Goal: Task Accomplishment & Management: Use online tool/utility

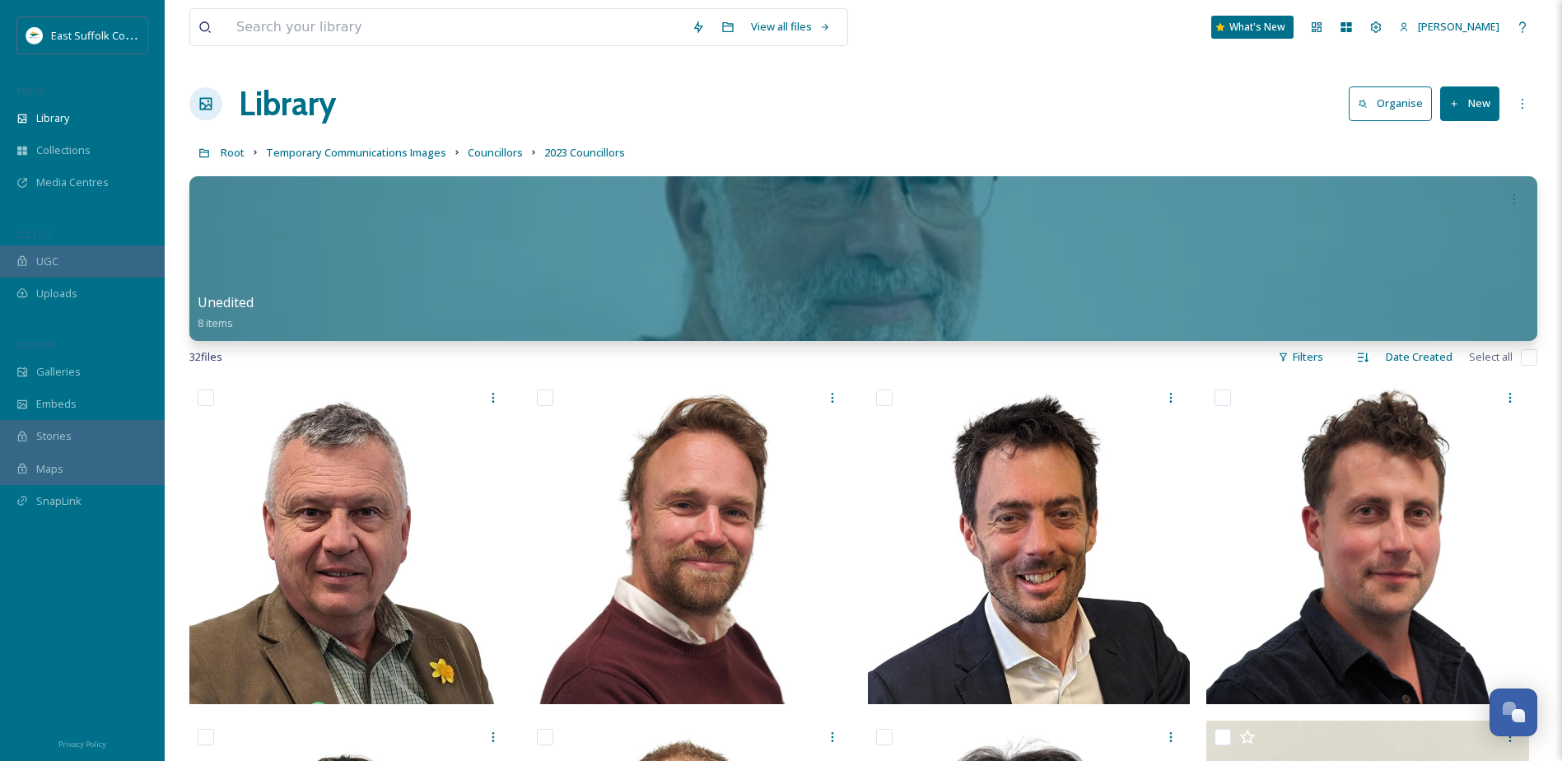
click at [1471, 94] on button "New" at bounding box center [1469, 103] width 59 height 34
click at [1459, 145] on span "File Upload" at bounding box center [1462, 142] width 54 height 16
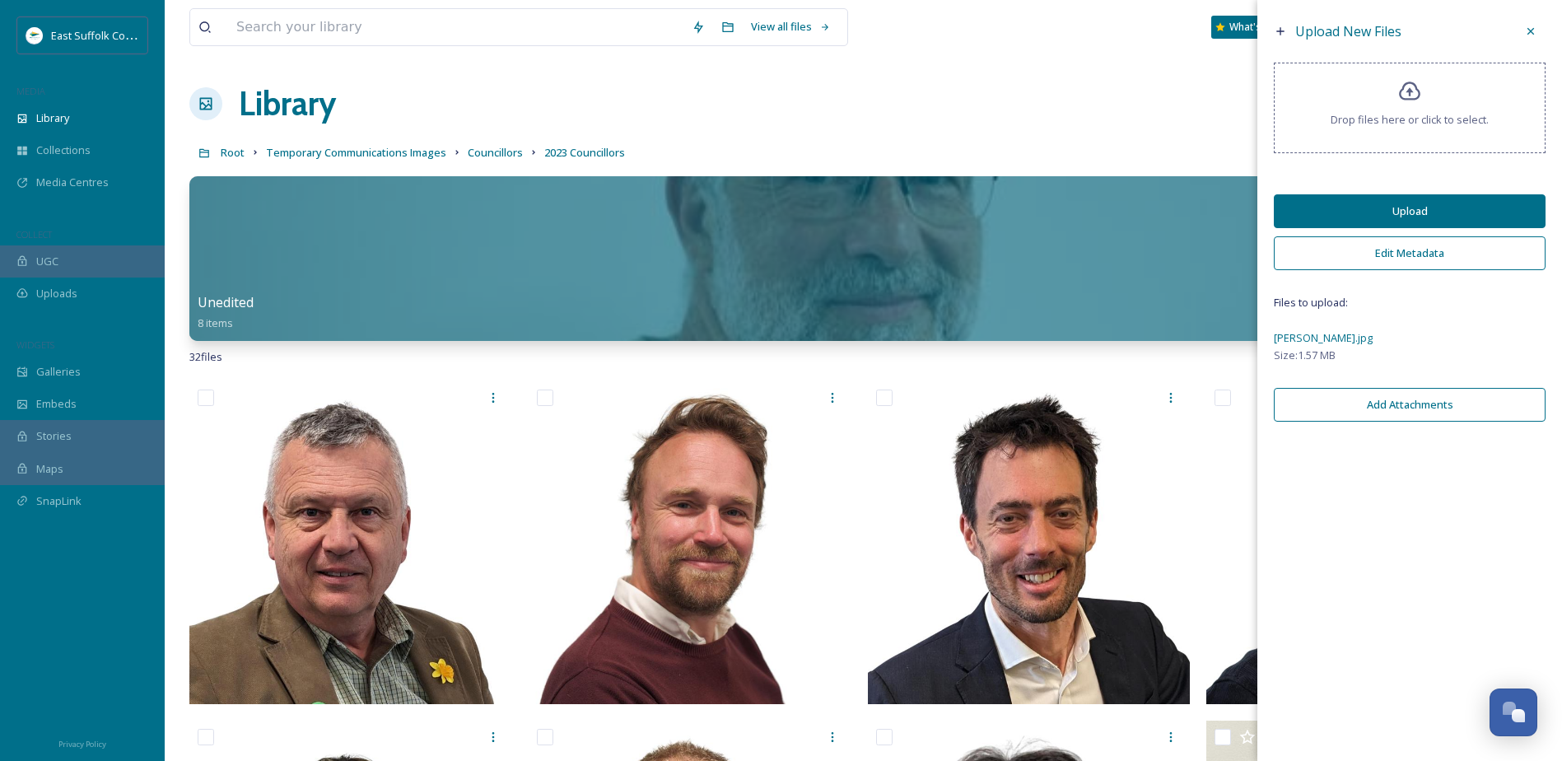
click at [1367, 211] on button "Upload" at bounding box center [1409, 211] width 272 height 34
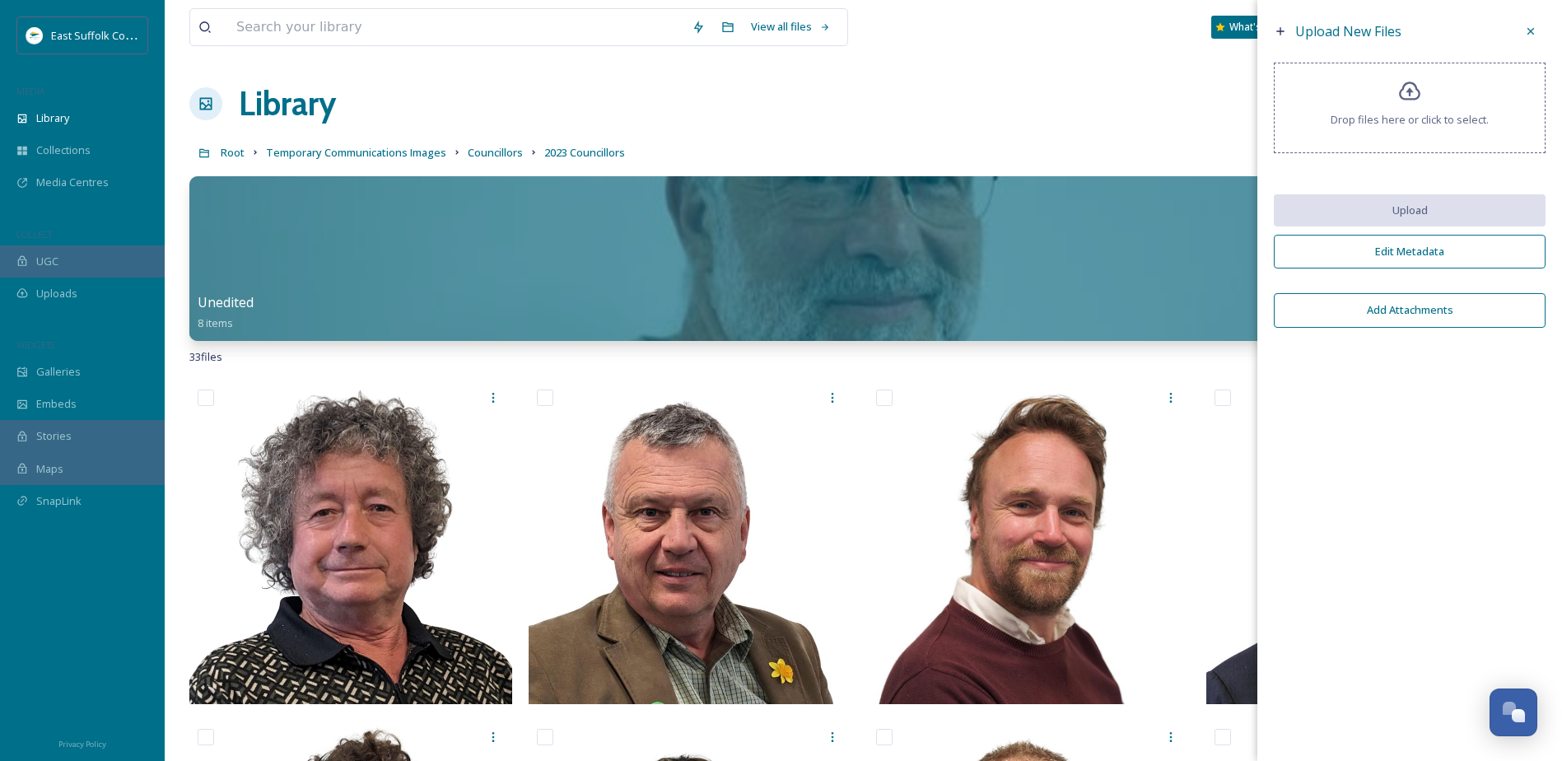
drag, startPoint x: 1521, startPoint y: 36, endPoint x: 1482, endPoint y: 91, distance: 66.7
click at [1523, 36] on div at bounding box center [1530, 31] width 30 height 30
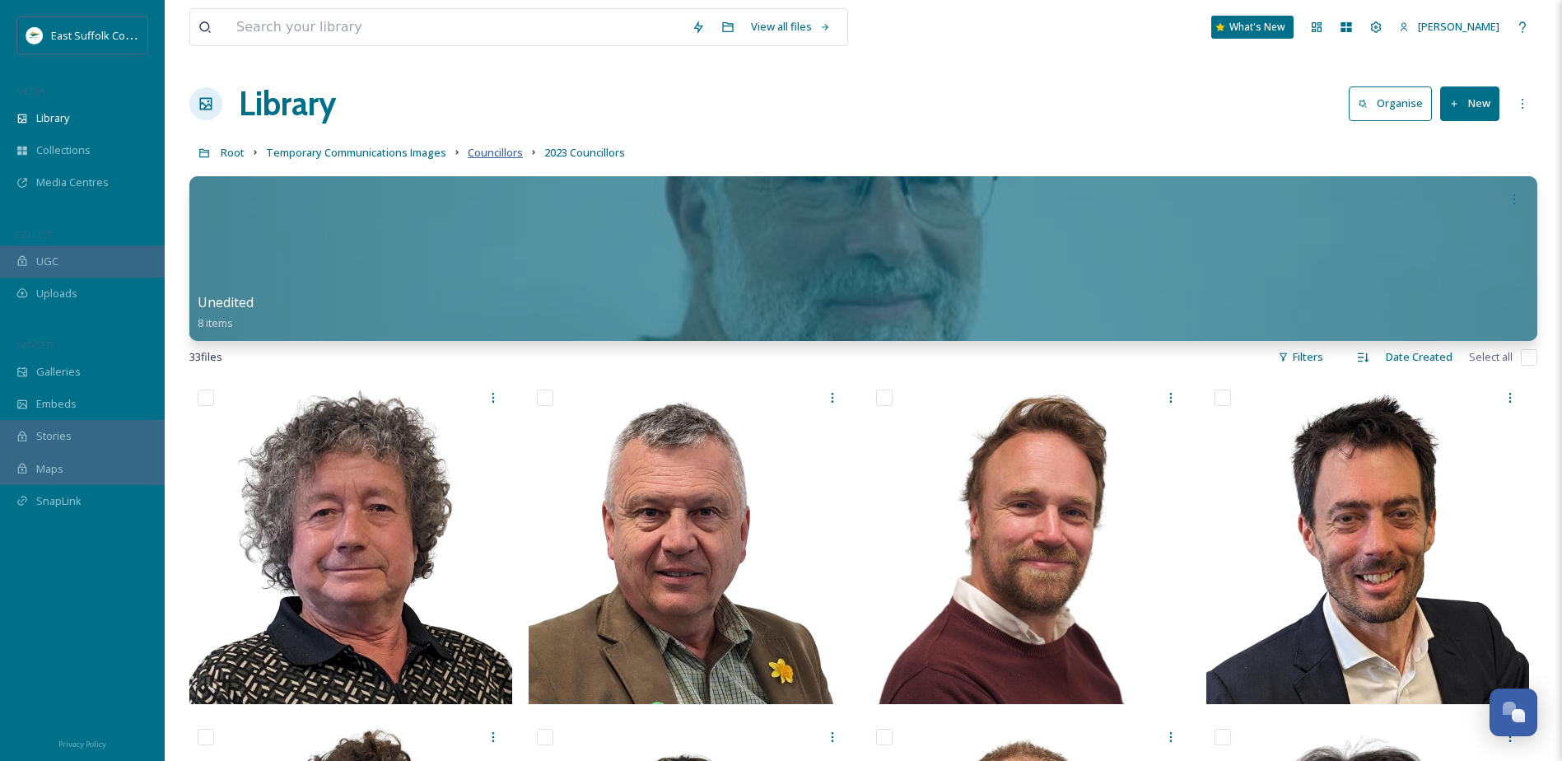
click at [486, 148] on span "Councillors" at bounding box center [495, 152] width 55 height 15
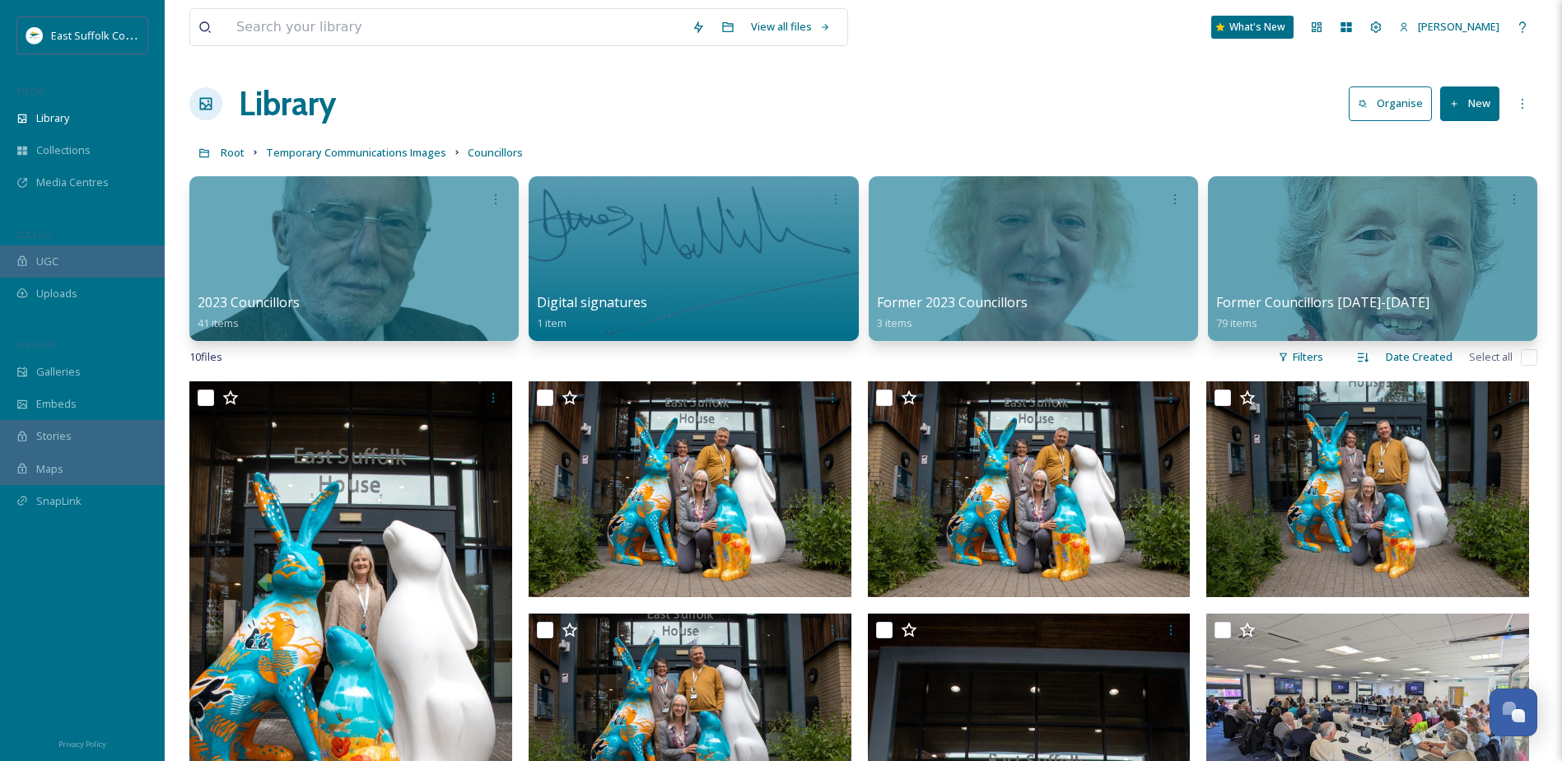
click at [1462, 99] on button "New" at bounding box center [1469, 103] width 59 height 34
click at [1451, 136] on span "File Upload" at bounding box center [1462, 142] width 54 height 16
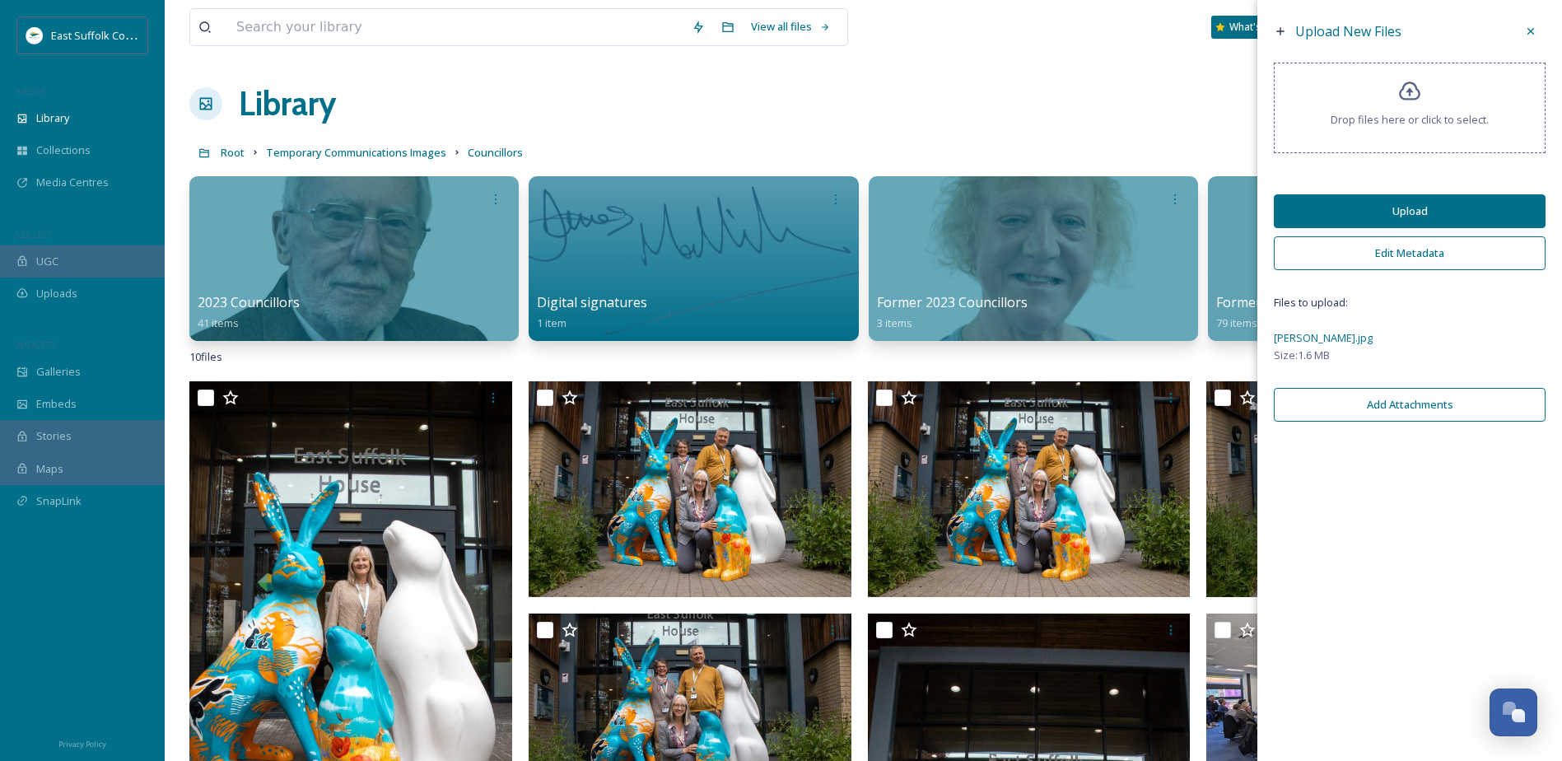
click at [1405, 193] on div "Upload New Files Drop files here or click to select. Upload Edit Metadata Files…" at bounding box center [1409, 223] width 305 height 446
click at [1410, 204] on button "Upload" at bounding box center [1409, 211] width 272 height 34
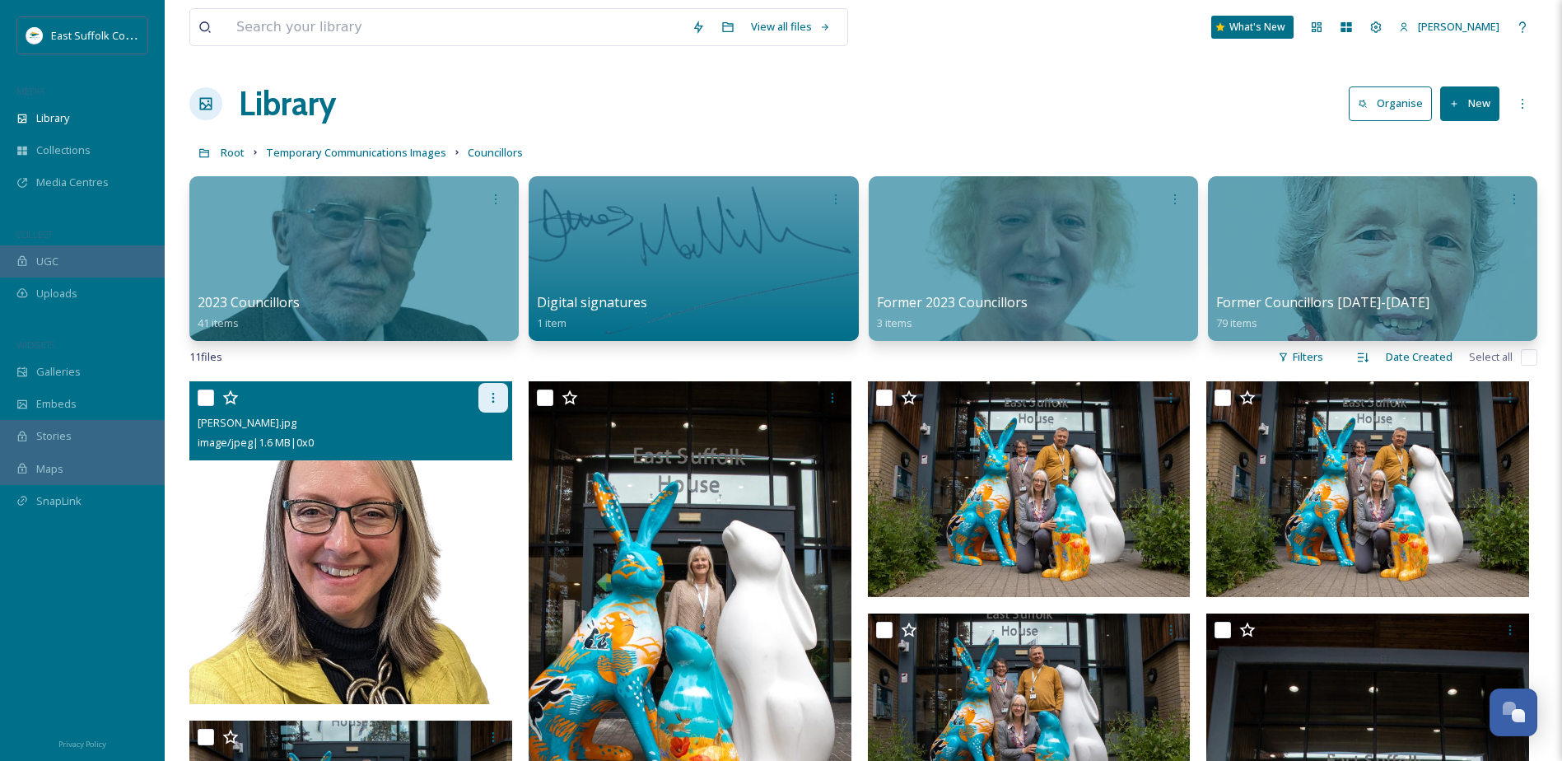
click at [490, 406] on div at bounding box center [493, 398] width 30 height 30
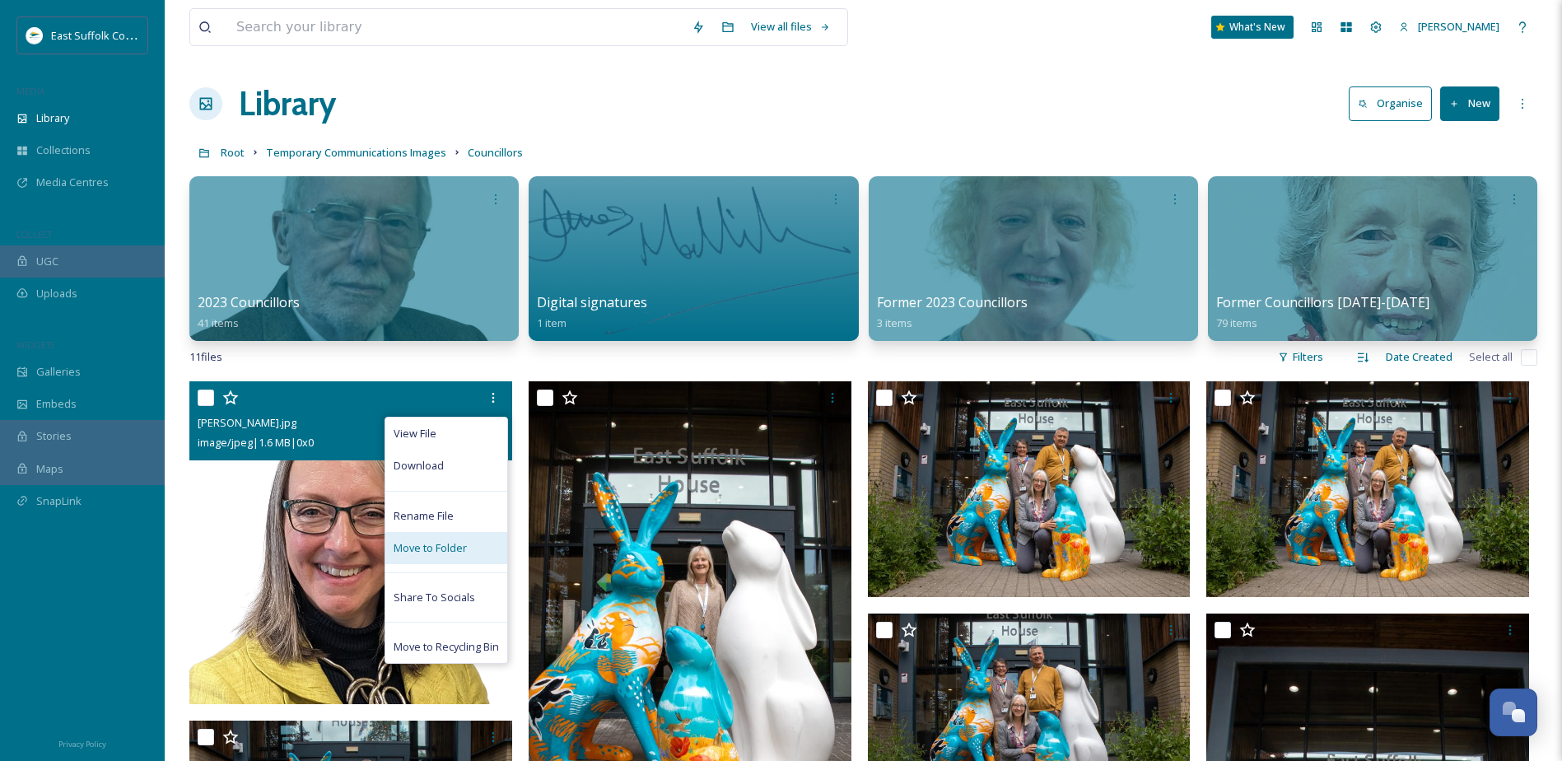
click at [443, 540] on span "Move to Folder" at bounding box center [429, 548] width 73 height 16
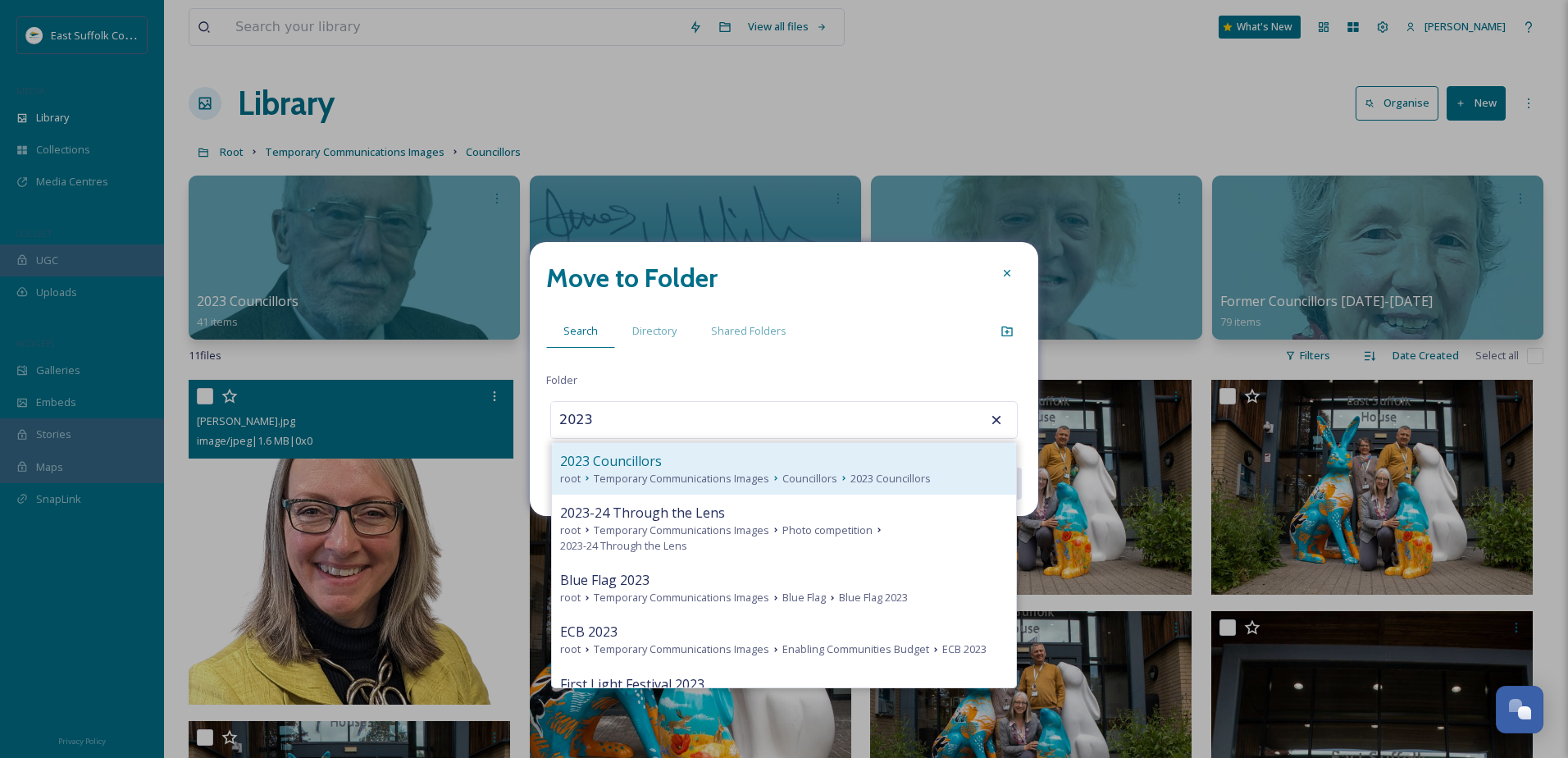
click at [725, 483] on span "Temporary Communications Images" at bounding box center [681, 478] width 175 height 16
type input "2023 Councillors"
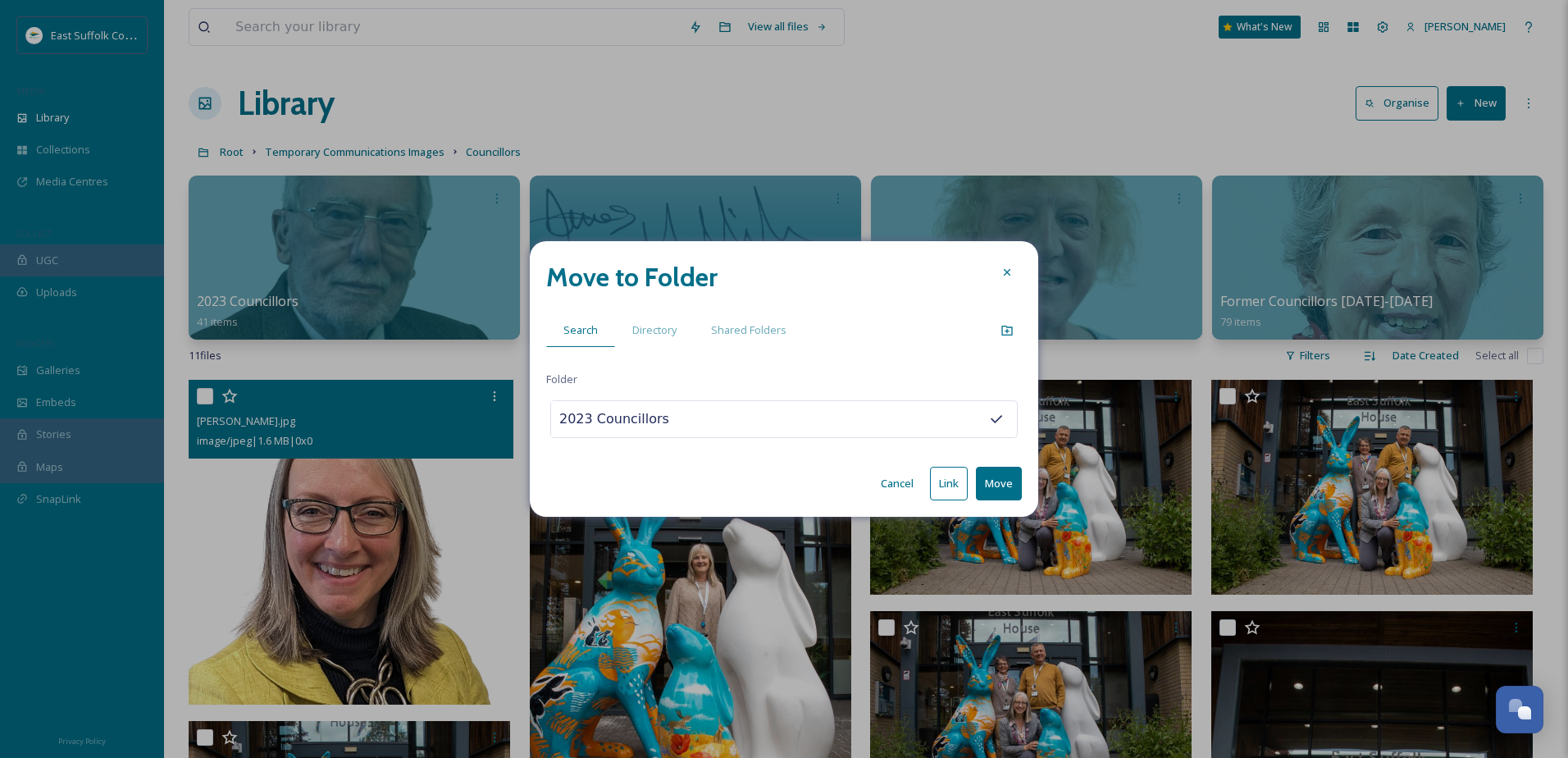
click at [1005, 475] on button "Move" at bounding box center [999, 483] width 46 height 34
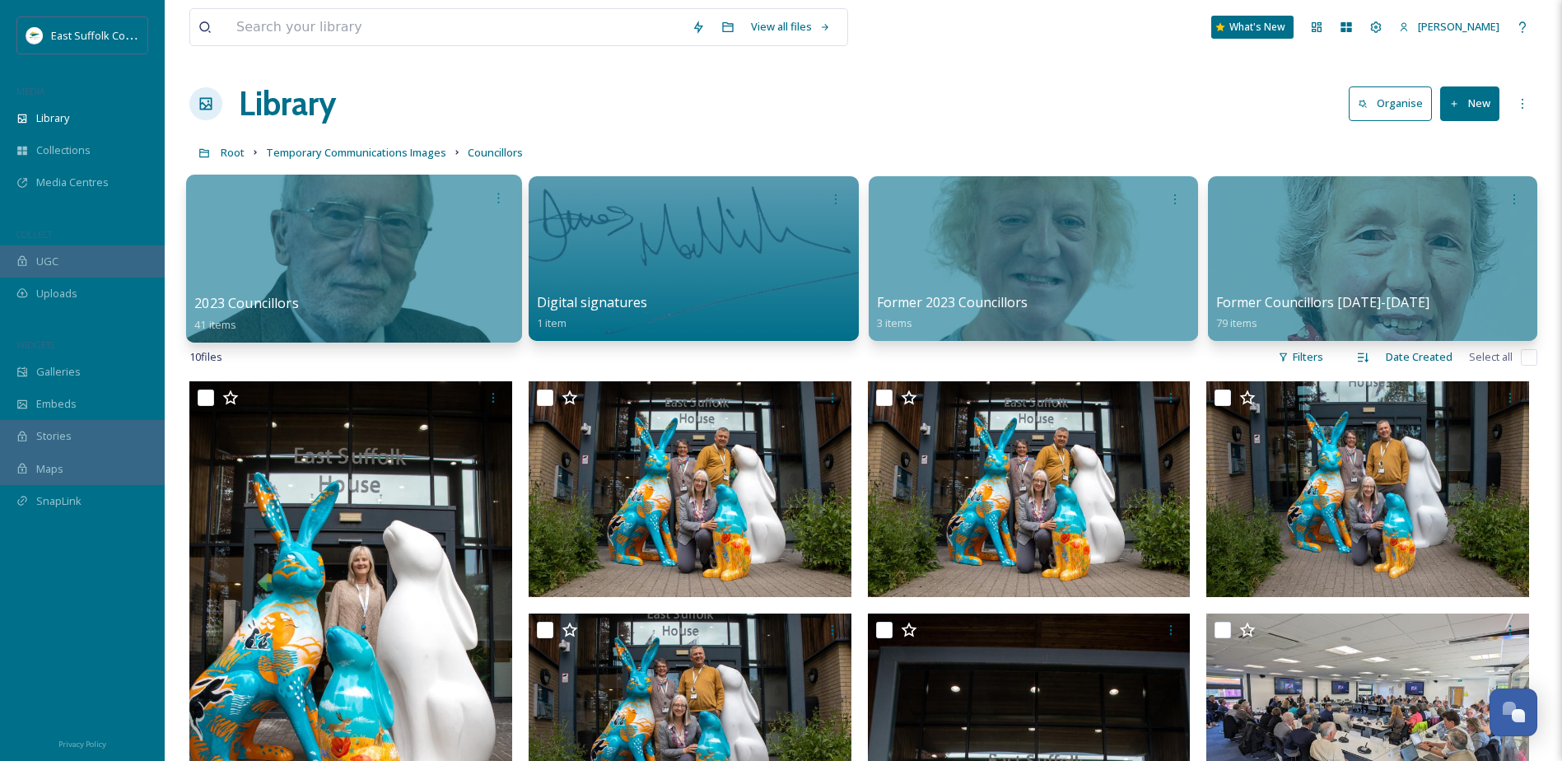
click at [377, 281] on div at bounding box center [354, 259] width 336 height 168
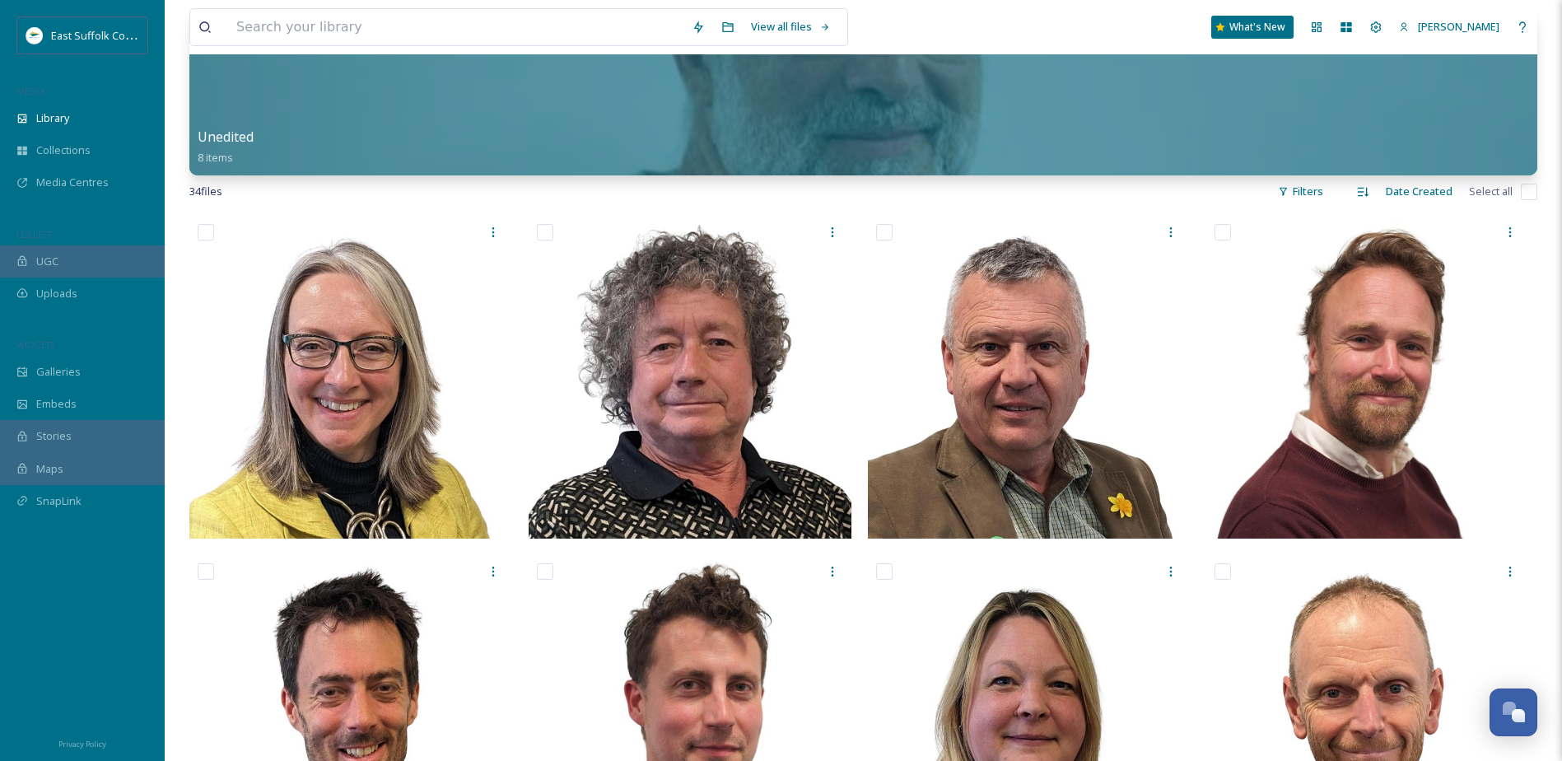
scroll to position [165, 0]
click at [612, 34] on input at bounding box center [455, 27] width 455 height 36
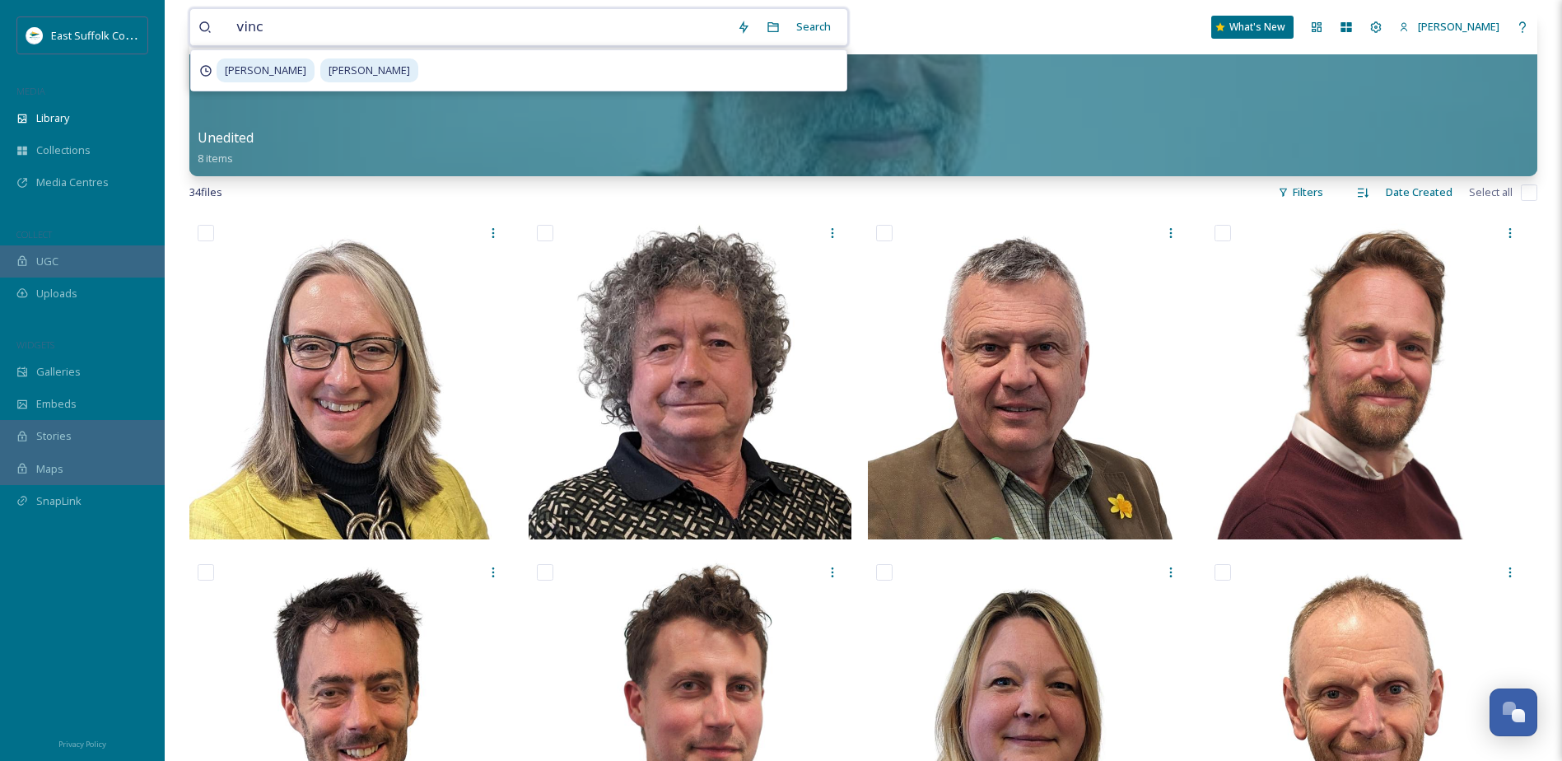
type input "[PERSON_NAME]"
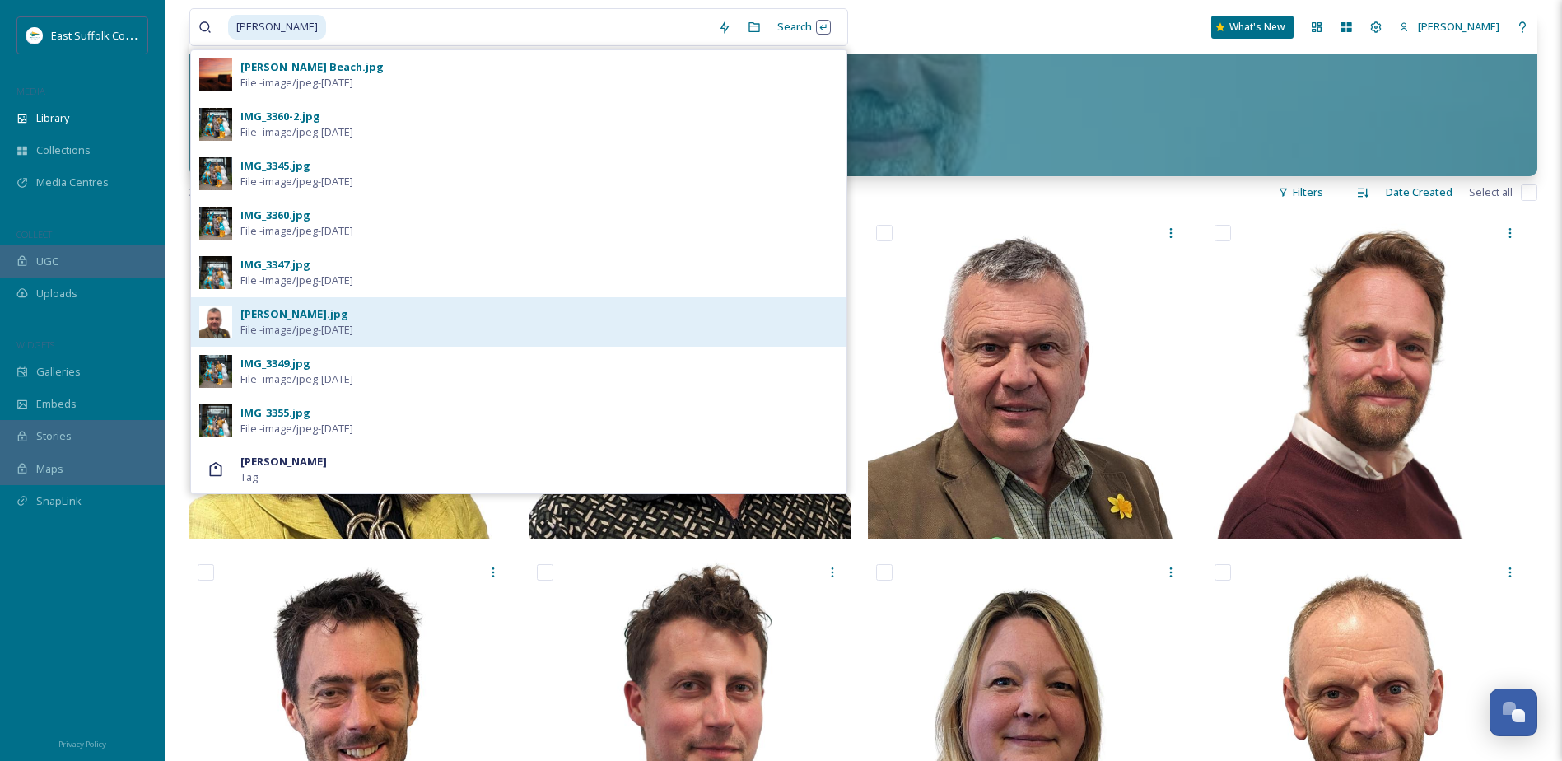
click at [501, 323] on div "[PERSON_NAME].jpg File - image/jpeg - [DATE]" at bounding box center [539, 321] width 598 height 31
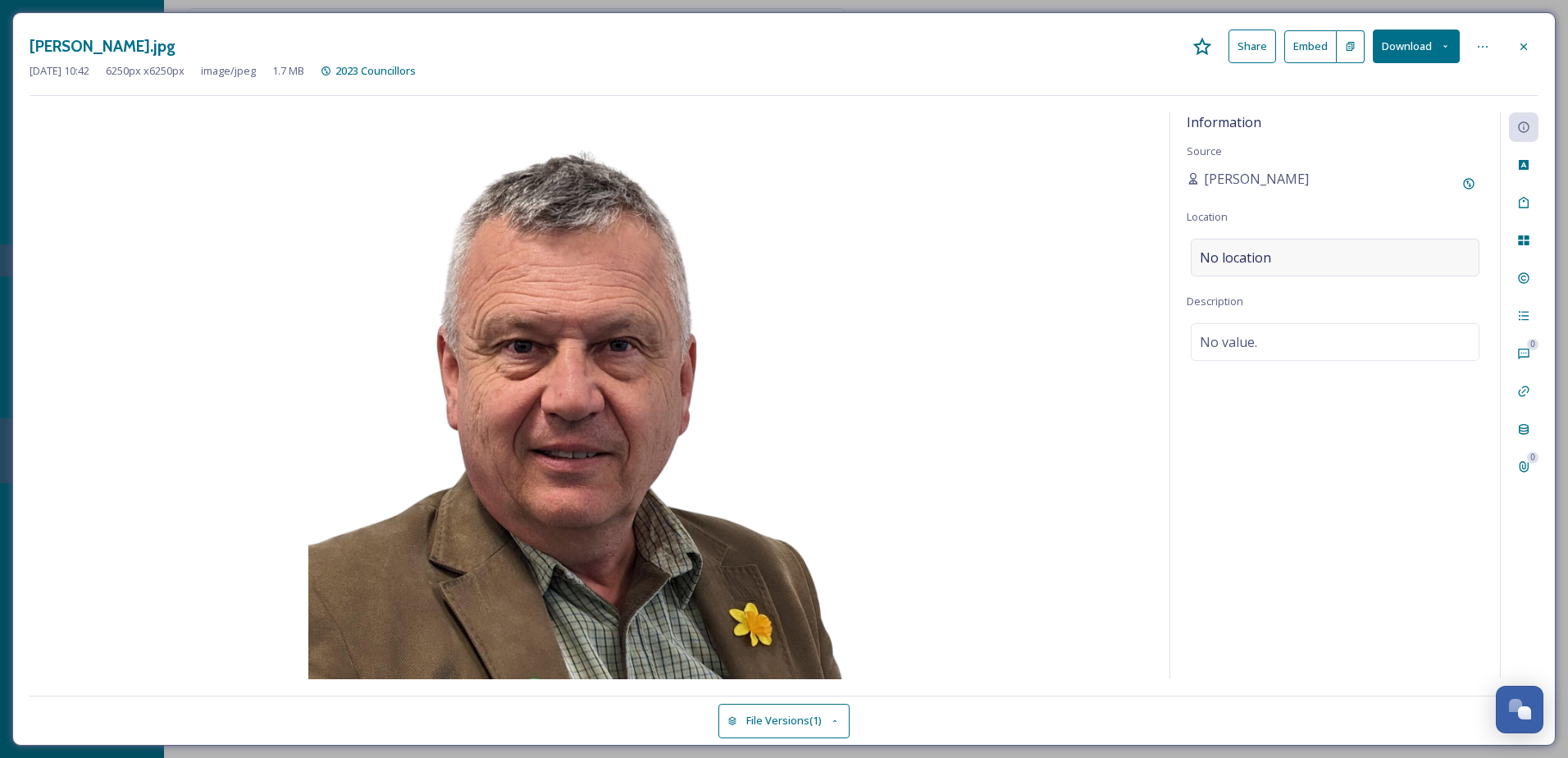
click at [1258, 249] on span "No location" at bounding box center [1235, 258] width 72 height 20
click at [1236, 258] on input at bounding box center [1335, 257] width 287 height 36
click at [1522, 46] on icon at bounding box center [1523, 46] width 13 height 13
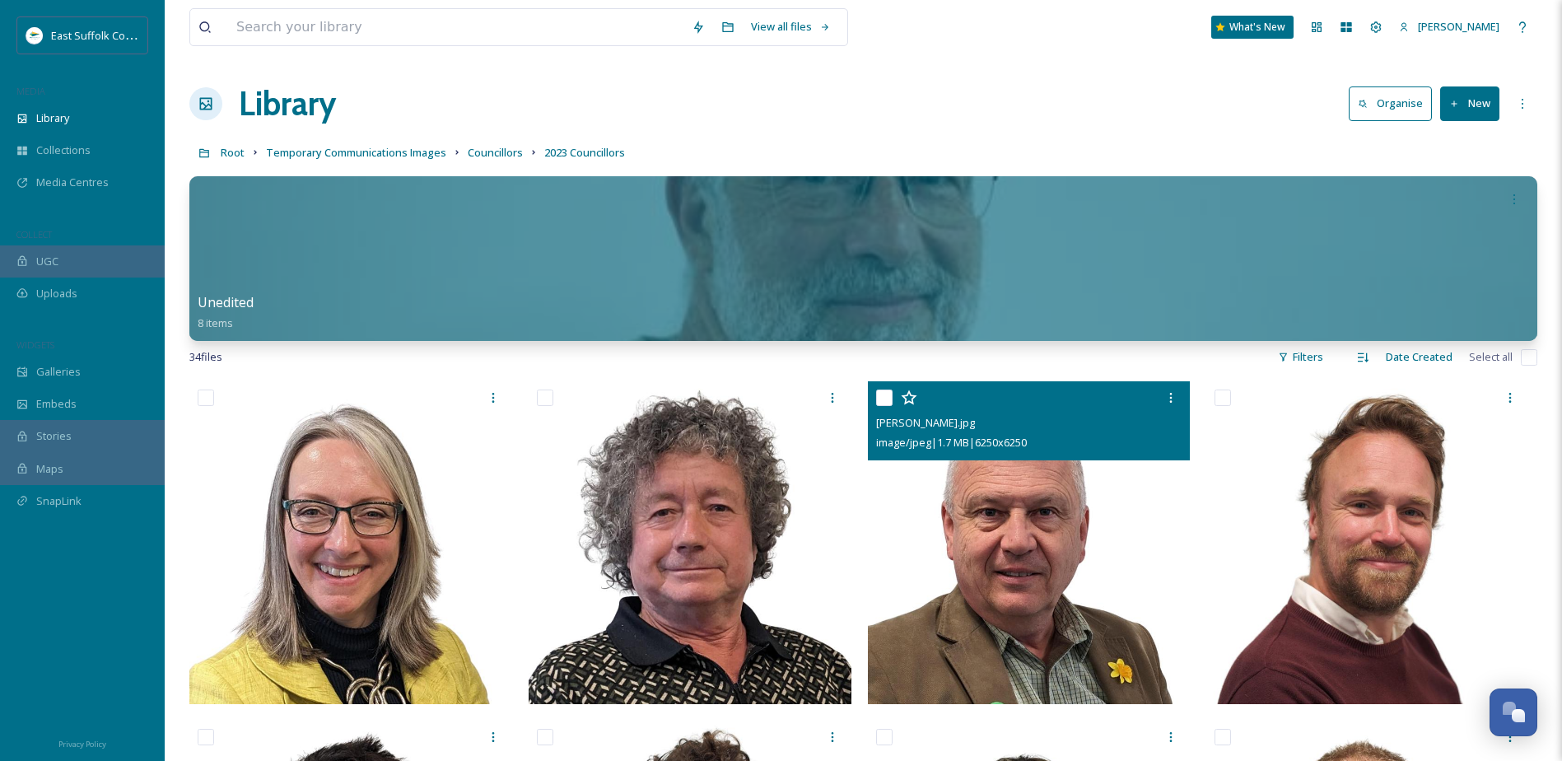
click at [892, 393] on div at bounding box center [1031, 398] width 310 height 30
click at [889, 390] on input "checkbox" at bounding box center [884, 397] width 16 height 16
checkbox input "true"
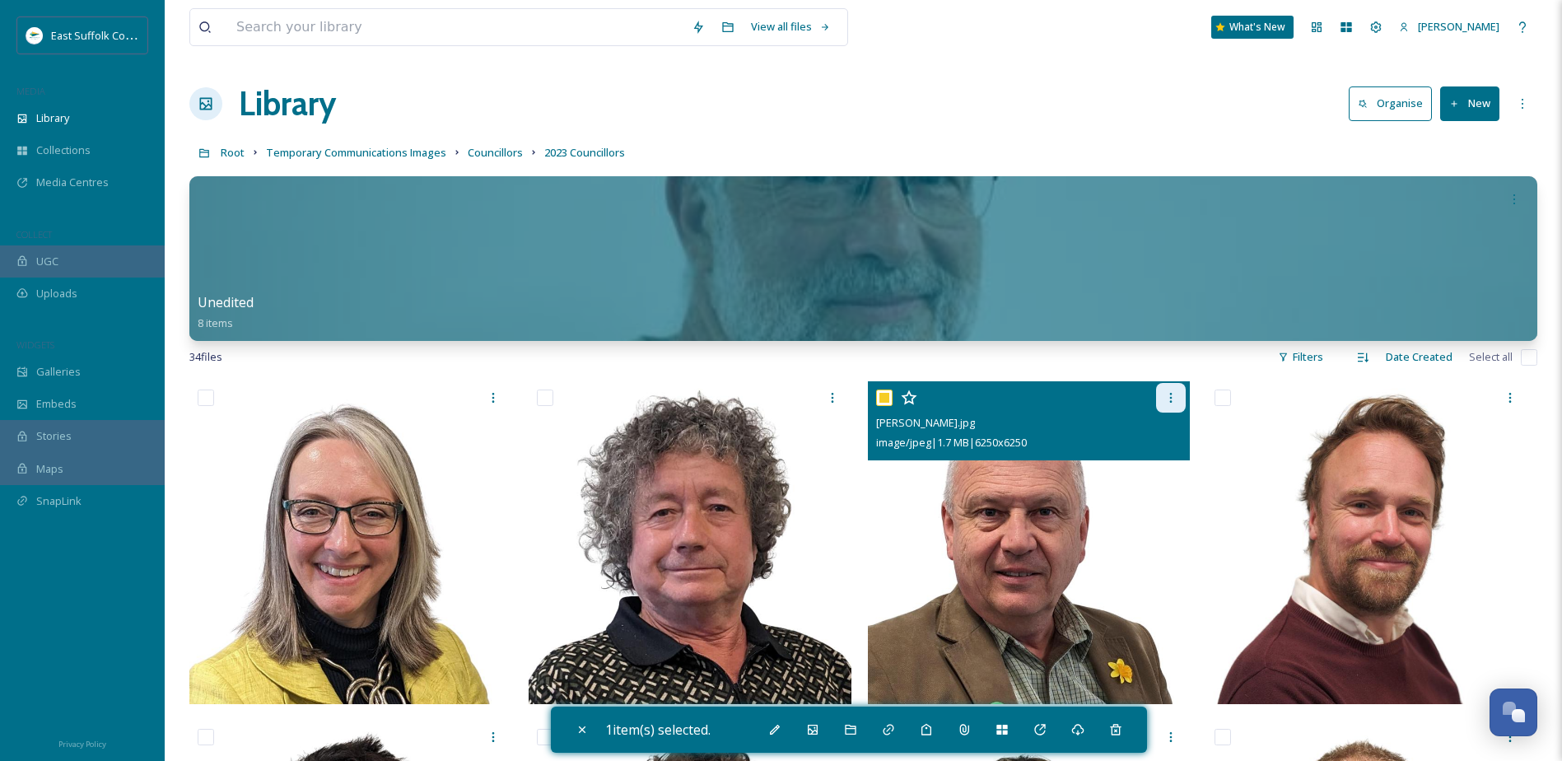
click at [1178, 389] on div at bounding box center [1171, 398] width 30 height 30
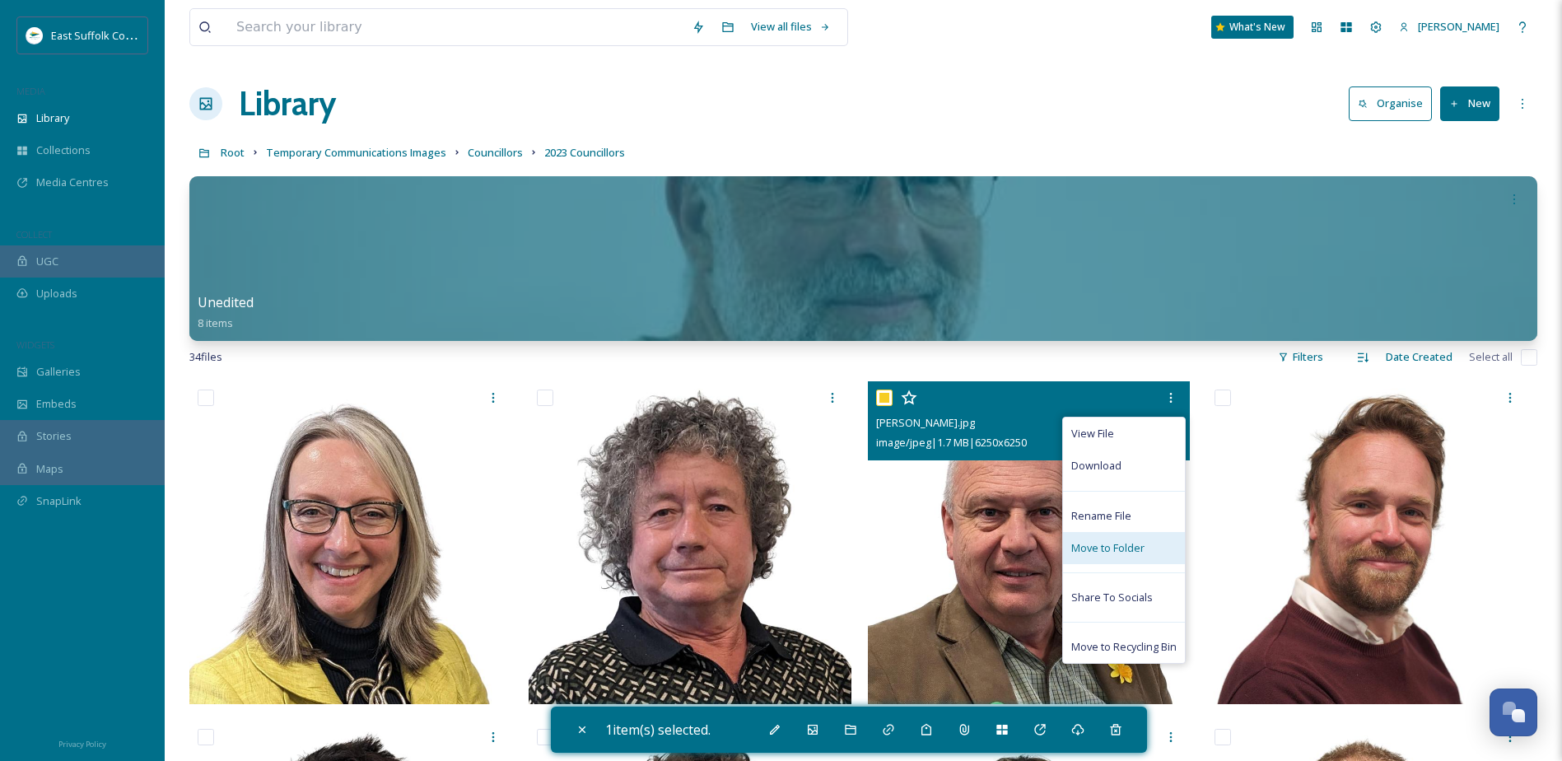
click at [1098, 543] on span "Move to Folder" at bounding box center [1107, 548] width 73 height 16
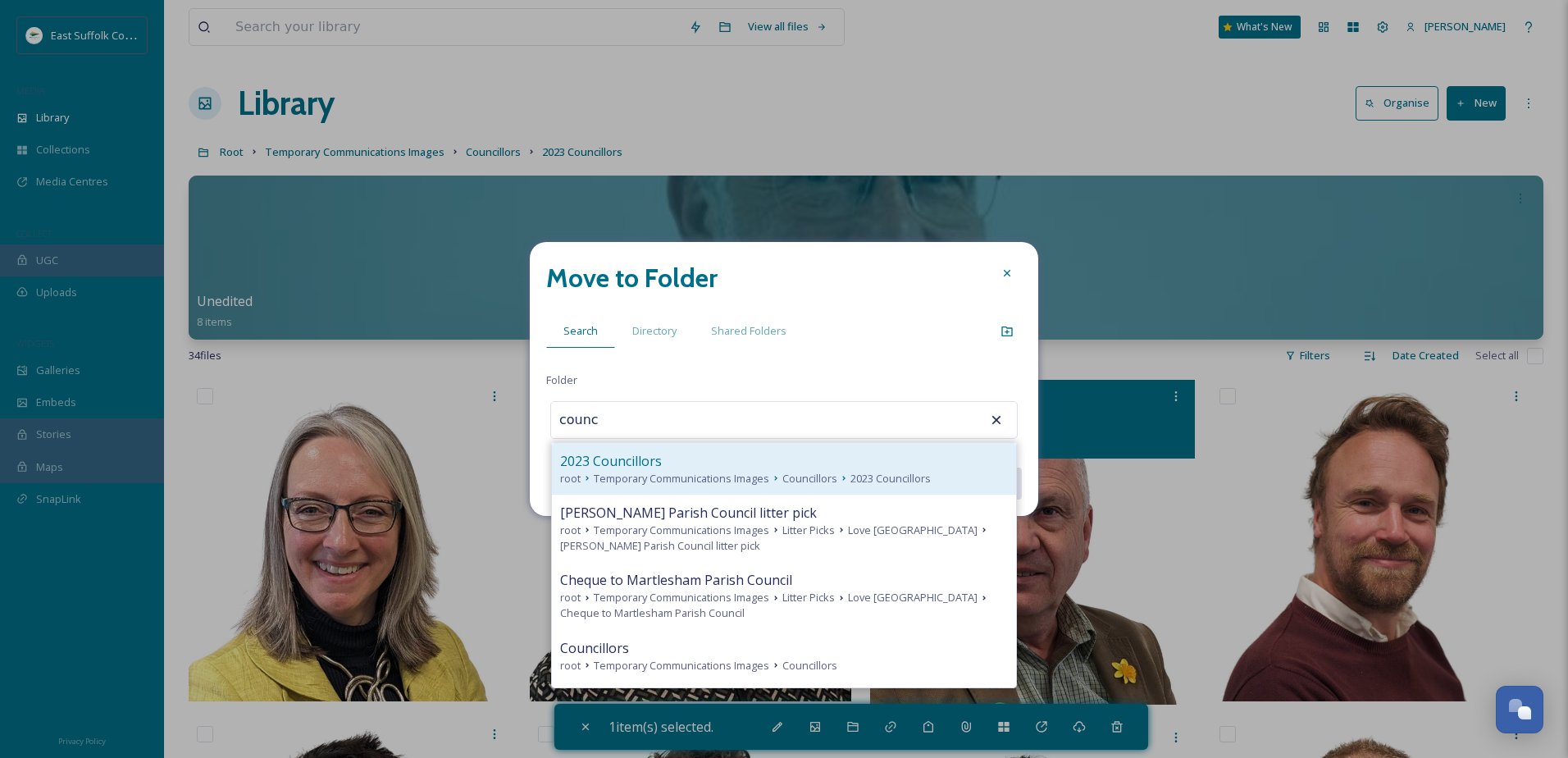
click at [707, 476] on span "Temporary Communications Images" at bounding box center [681, 478] width 175 height 16
type input "2023 Councillors"
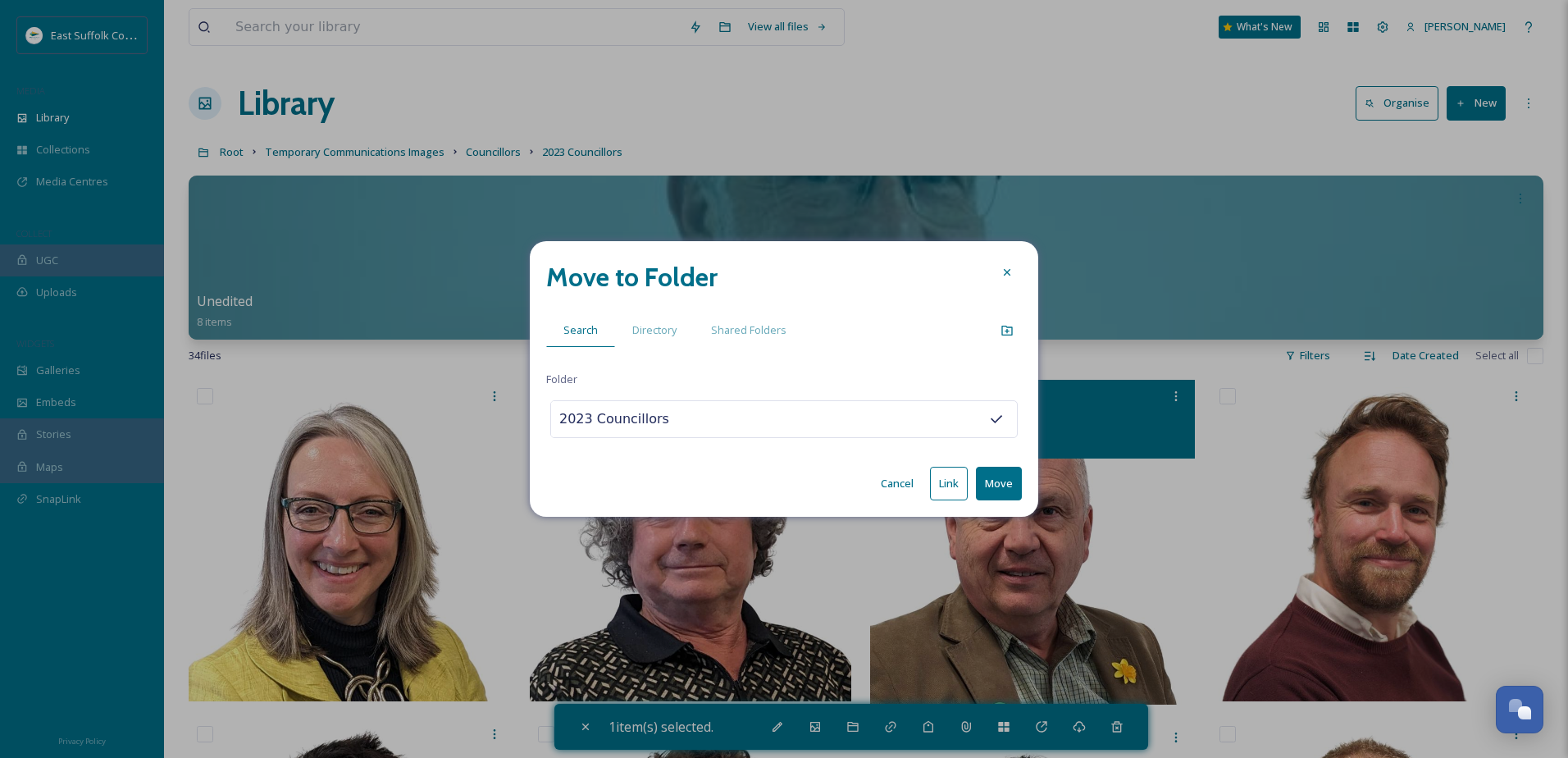
click at [1000, 472] on button "Move" at bounding box center [999, 483] width 46 height 34
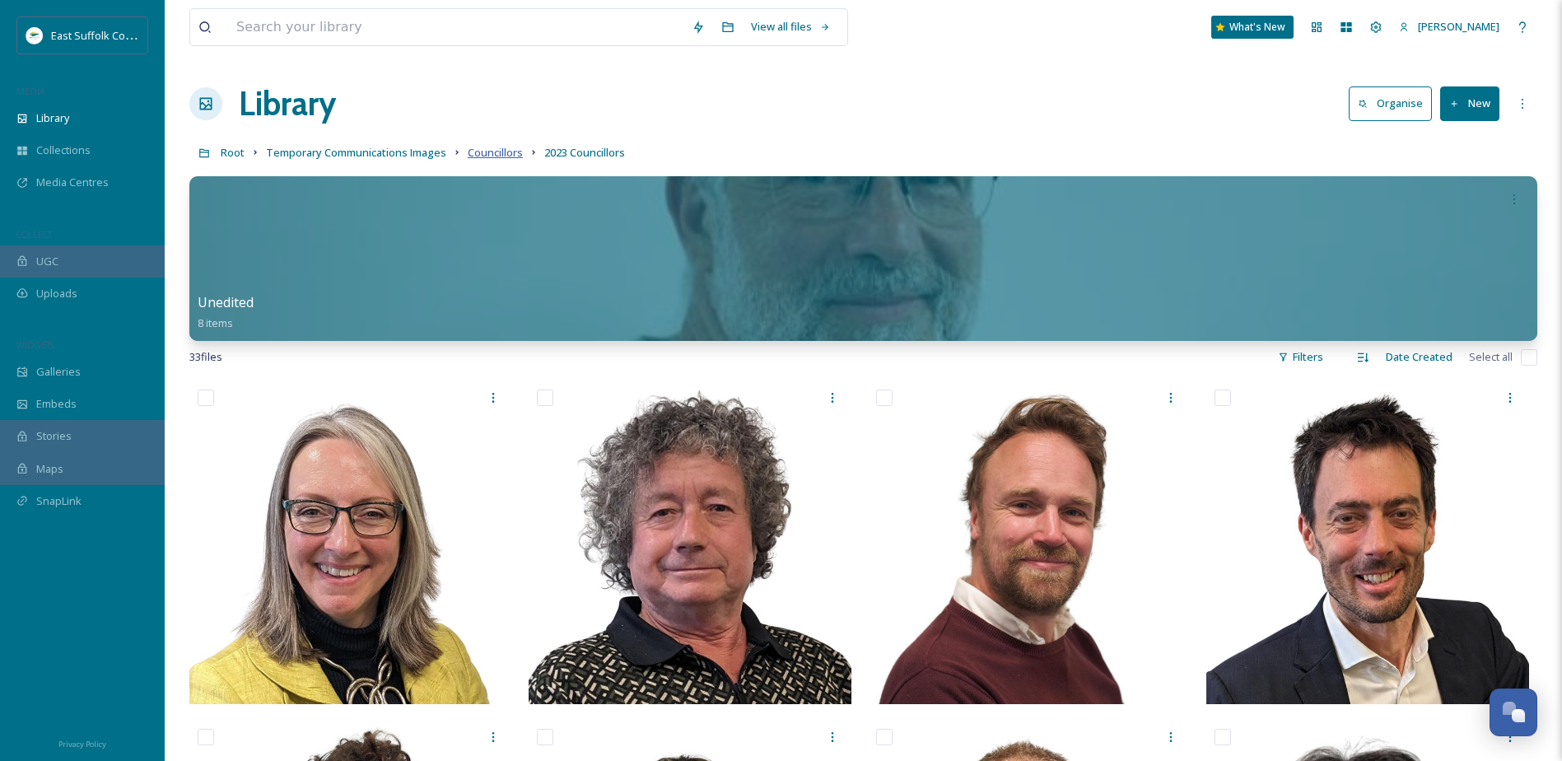
click at [483, 156] on span "Councillors" at bounding box center [495, 152] width 55 height 15
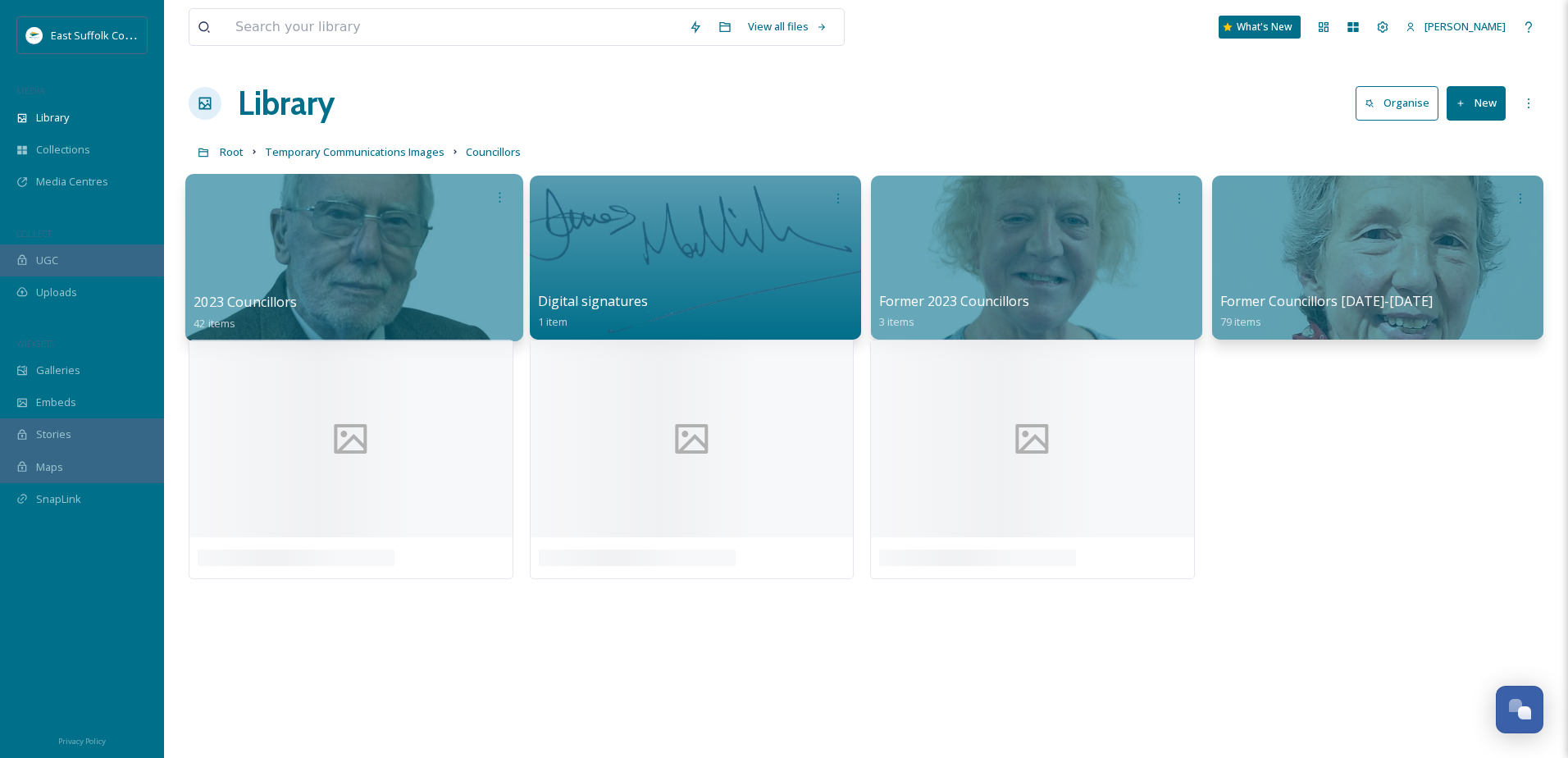
click at [387, 295] on div "2023 Councillors 42 items" at bounding box center [354, 312] width 322 height 41
click at [315, 289] on div at bounding box center [354, 258] width 338 height 167
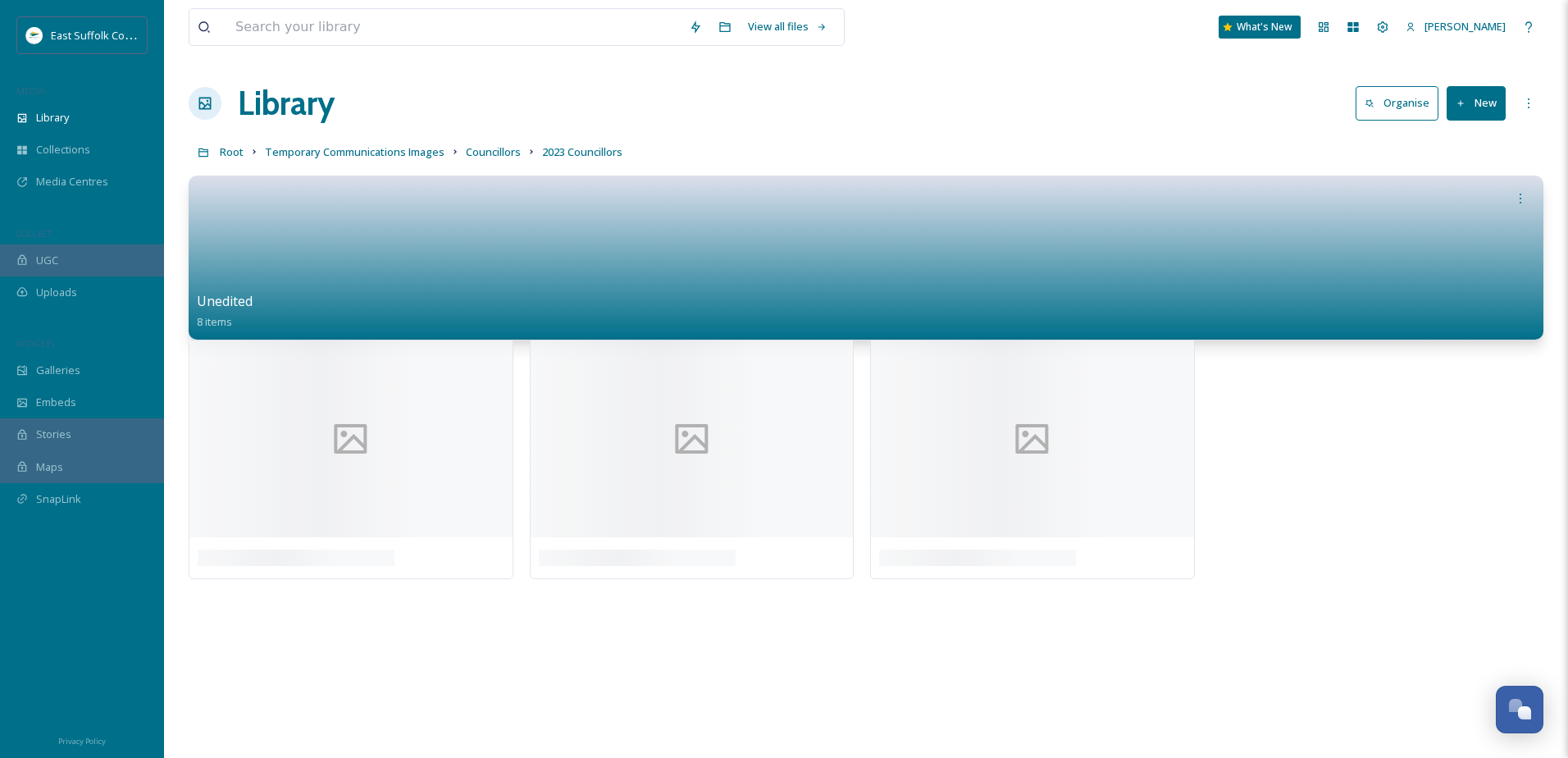
click at [1479, 100] on button "New" at bounding box center [1475, 103] width 59 height 34
click at [1461, 146] on span "File Upload" at bounding box center [1468, 141] width 54 height 16
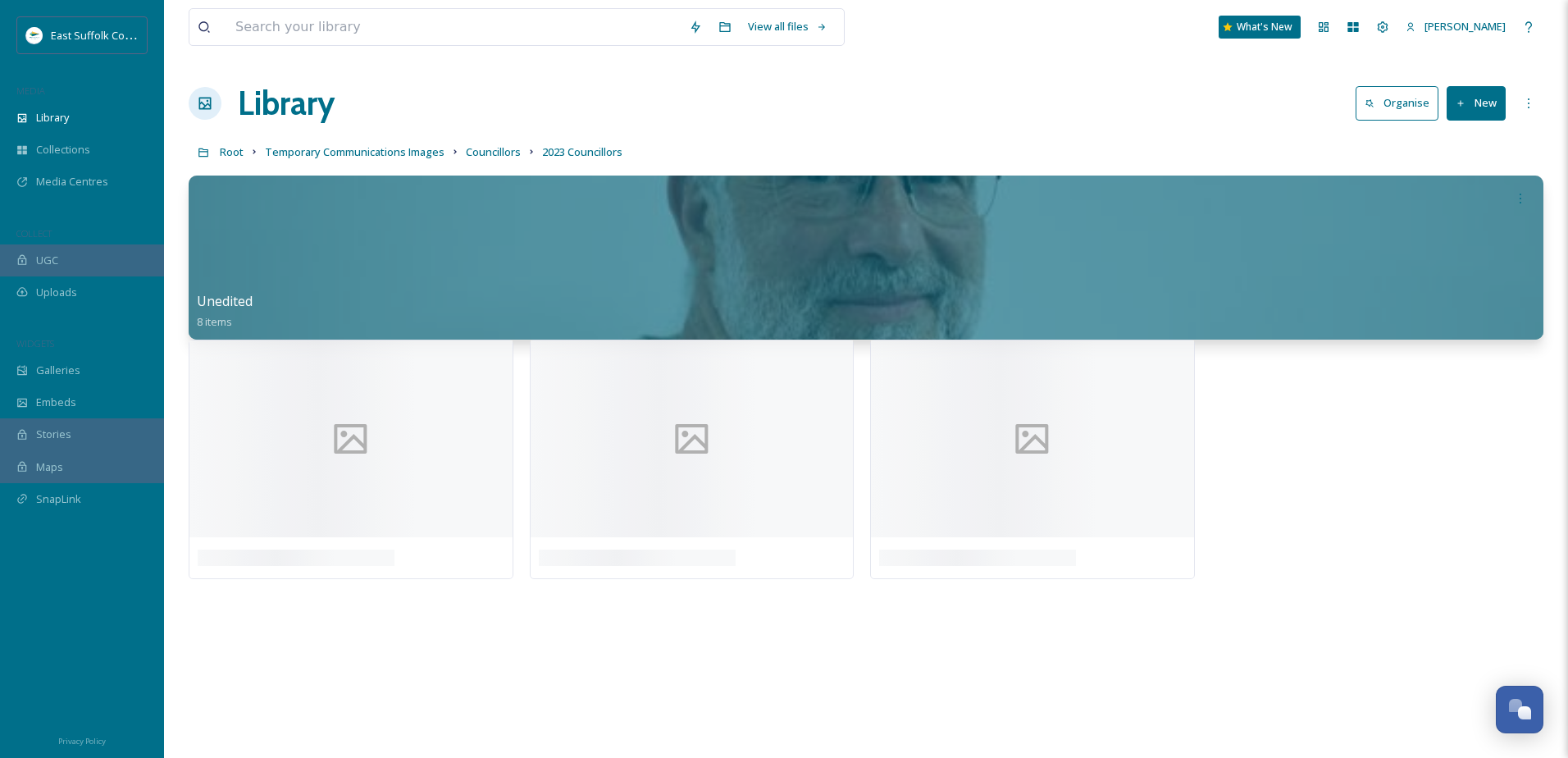
click at [1462, 93] on button "New" at bounding box center [1475, 103] width 59 height 34
click at [1454, 137] on span "File Upload" at bounding box center [1468, 141] width 54 height 16
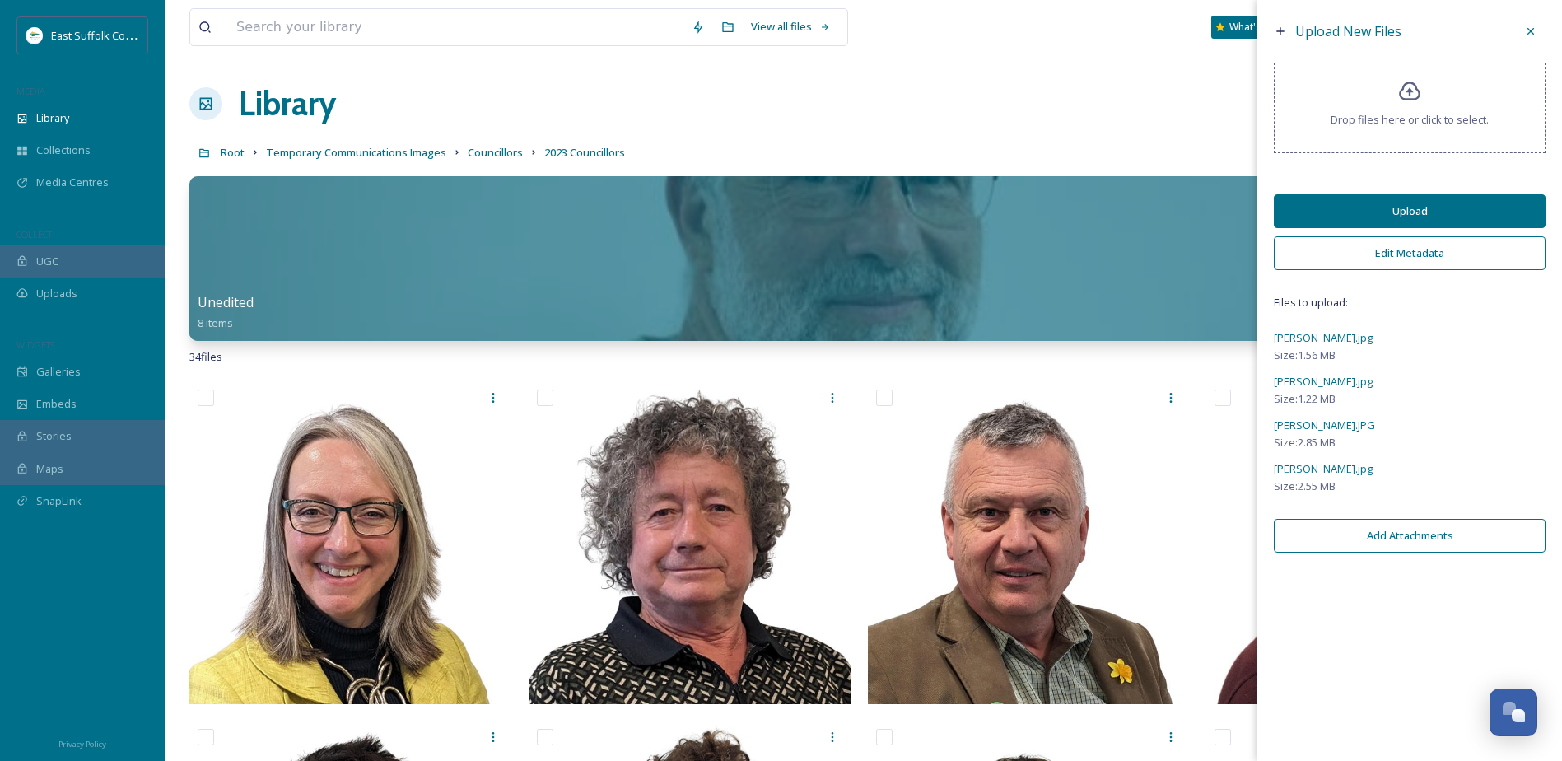
click at [1394, 207] on button "Upload" at bounding box center [1409, 211] width 272 height 34
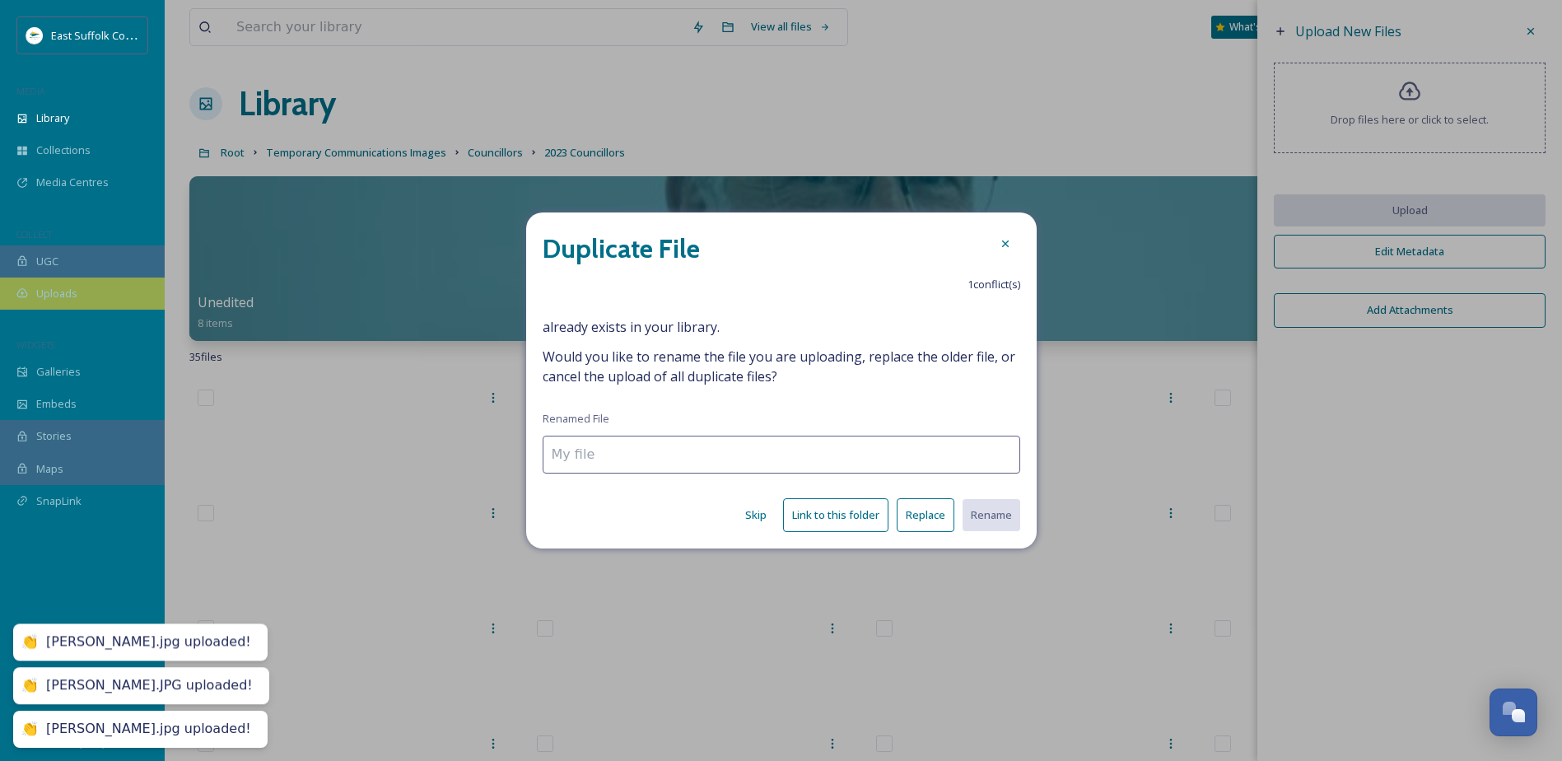
type input "[PERSON_NAME].jpg"
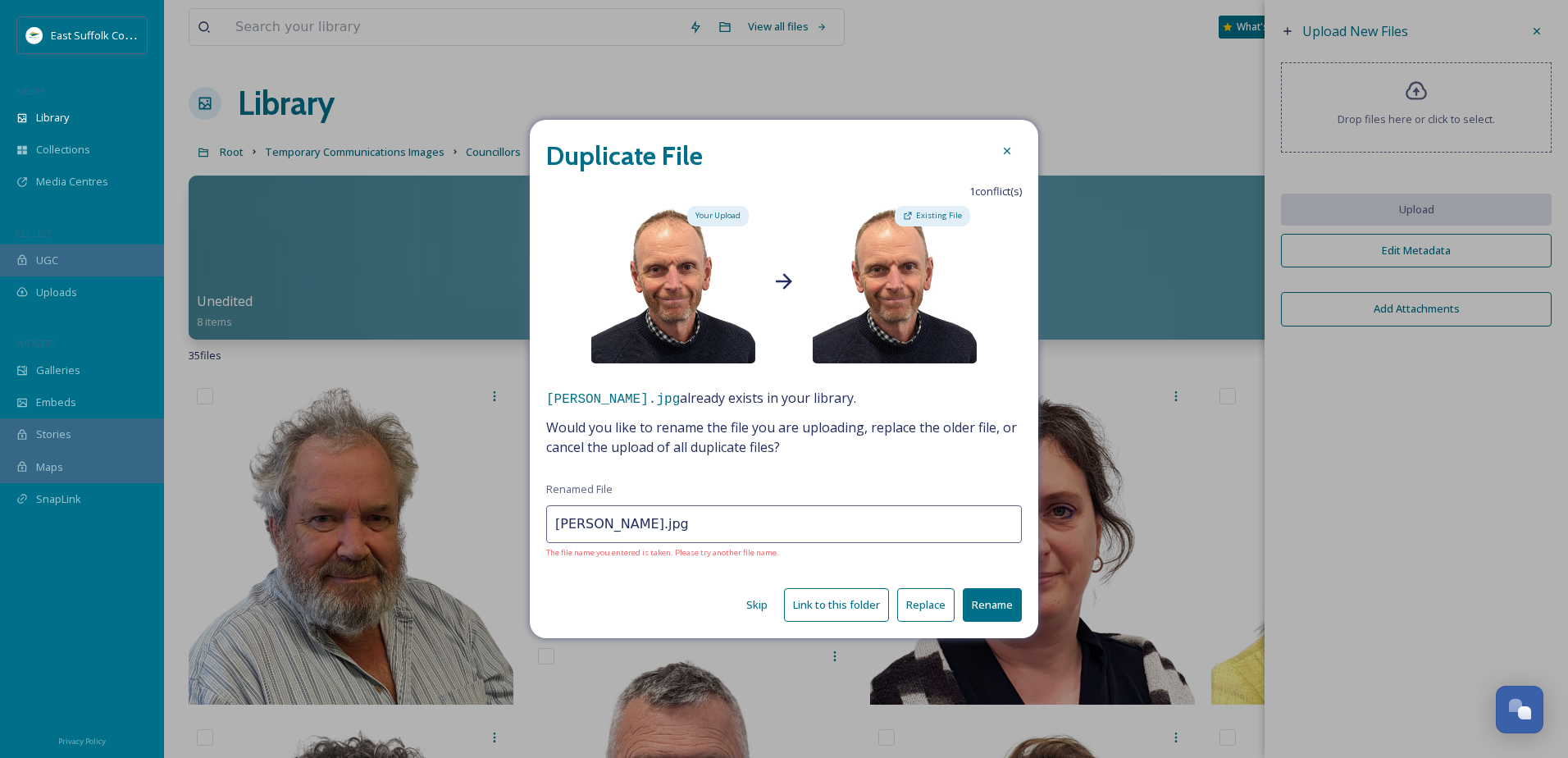
click at [758, 602] on button "Skip" at bounding box center [757, 605] width 38 height 32
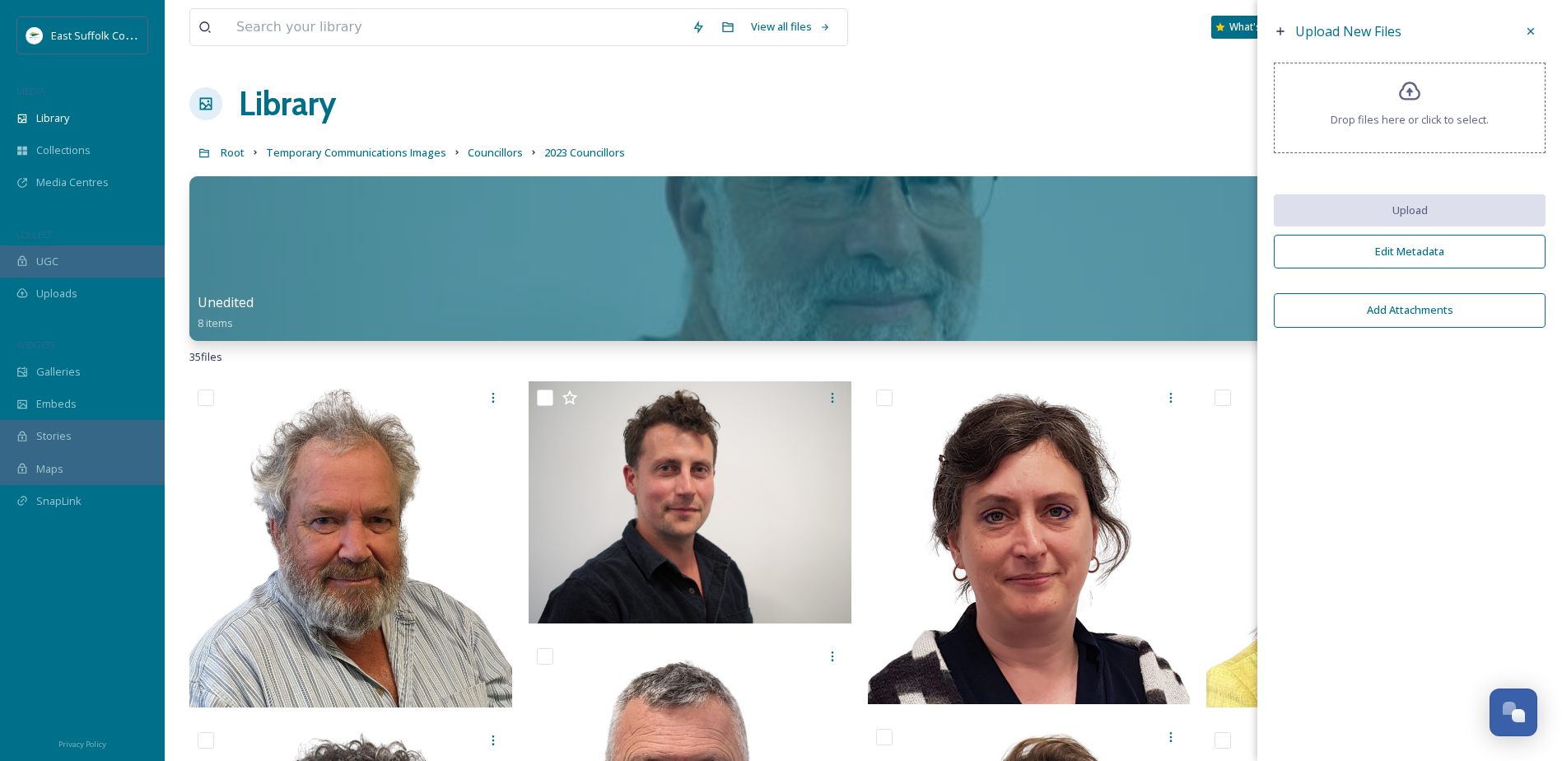
click at [1534, 30] on icon at bounding box center [1530, 31] width 13 height 13
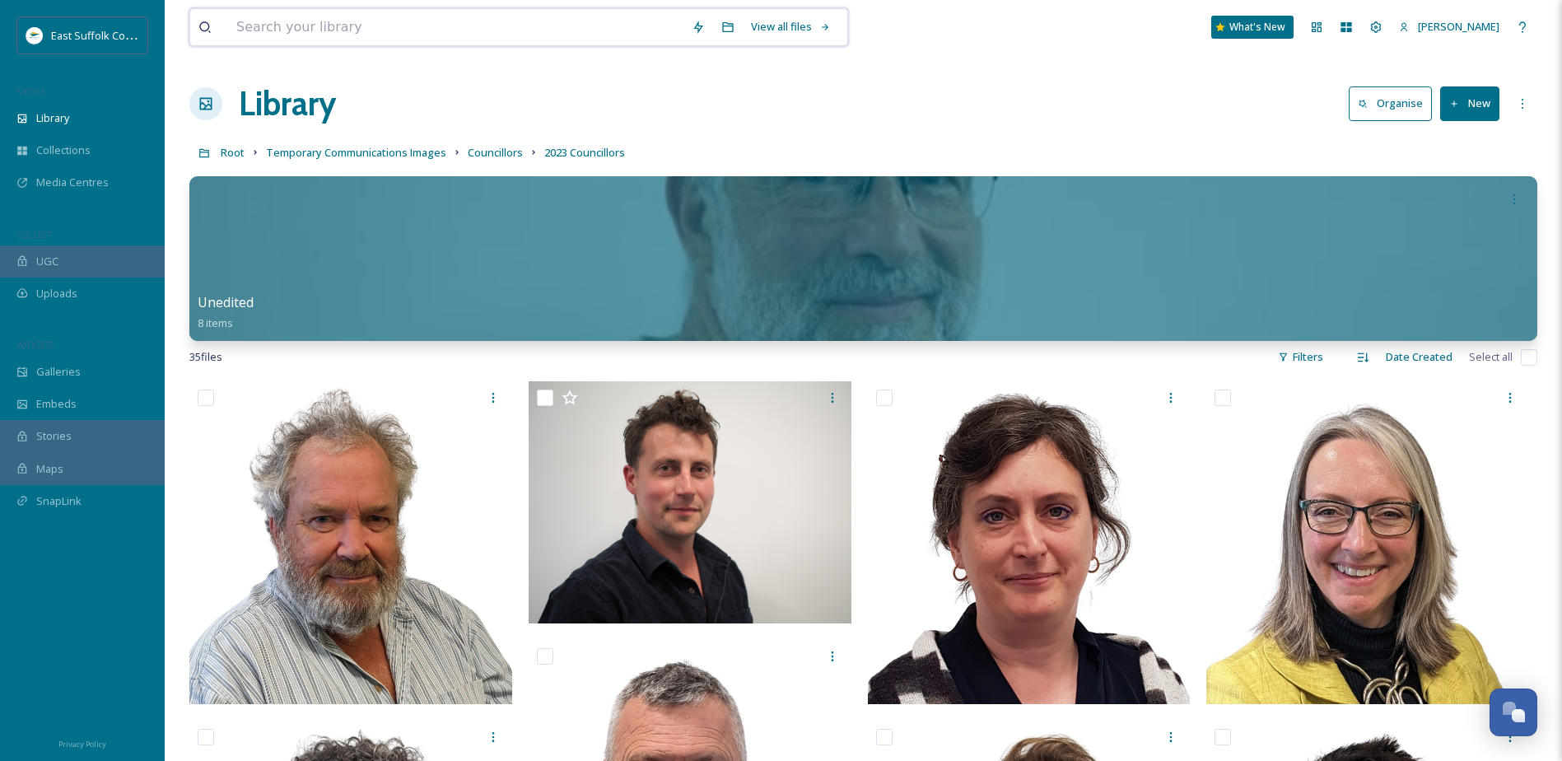
click at [554, 24] on input at bounding box center [455, 27] width 455 height 36
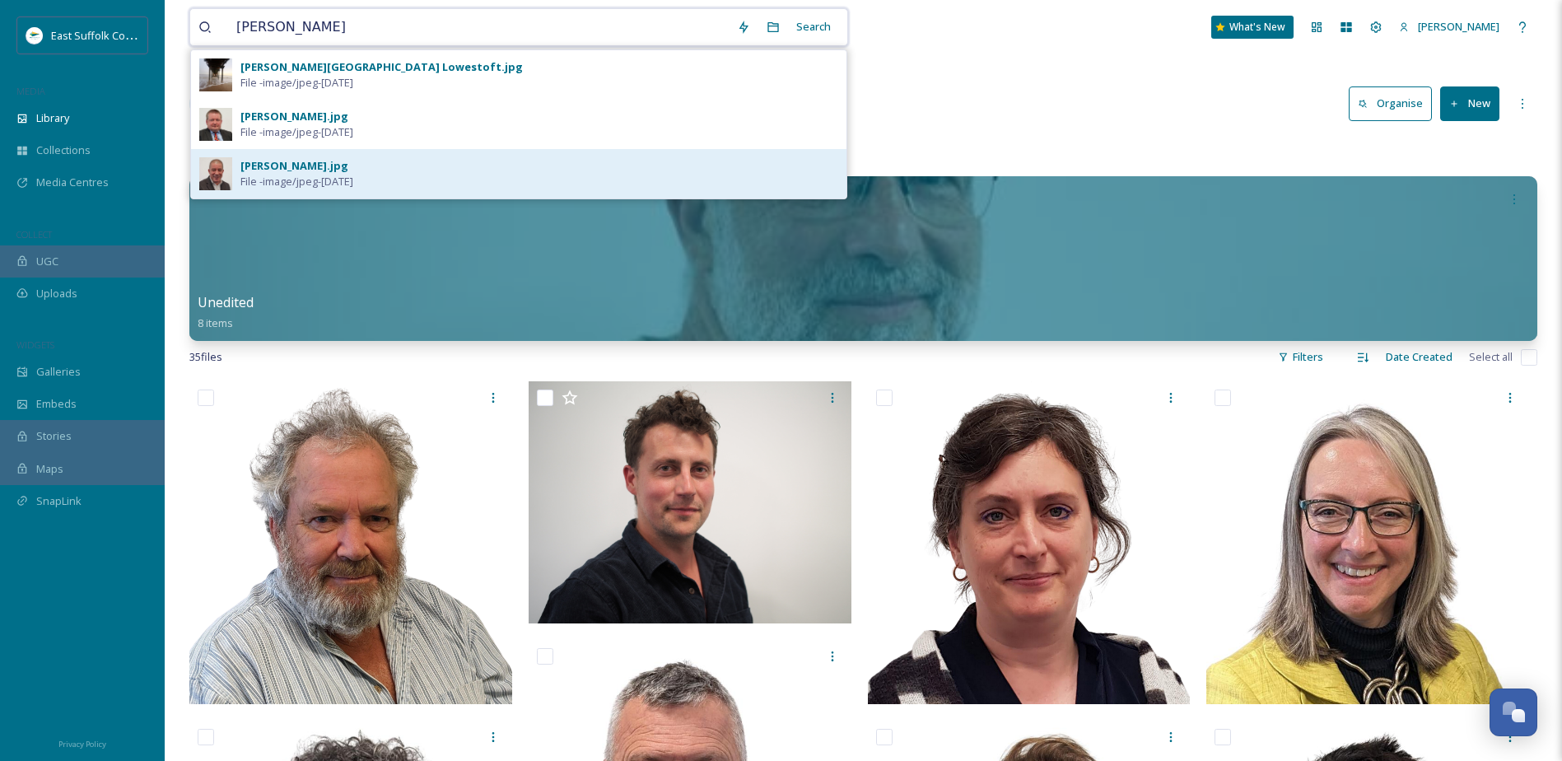
type input "[PERSON_NAME]"
click at [406, 158] on div "[PERSON_NAME].jpg File - image/jpeg - [DATE]" at bounding box center [539, 173] width 598 height 31
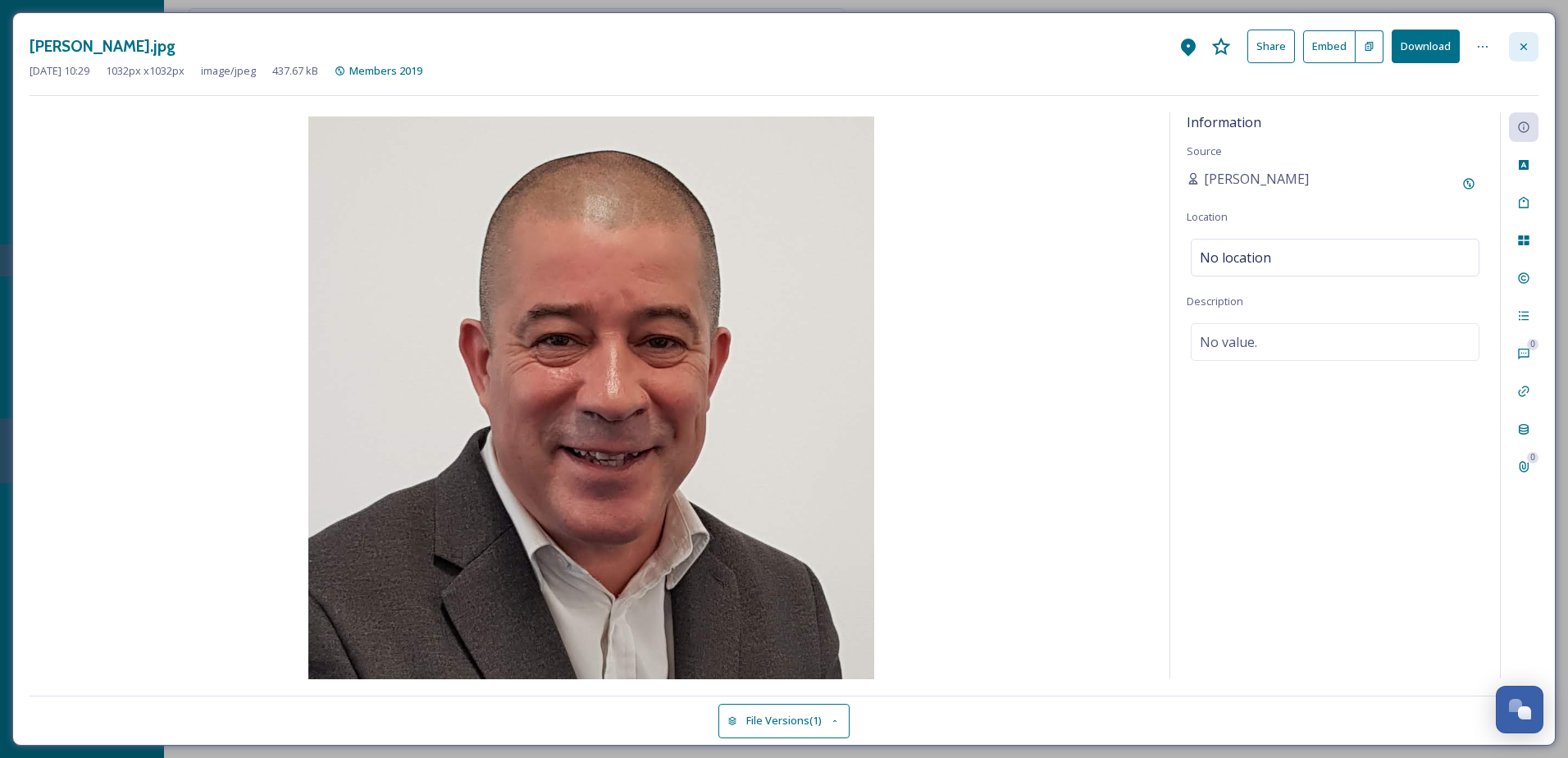
click at [1537, 41] on div at bounding box center [1524, 47] width 30 height 30
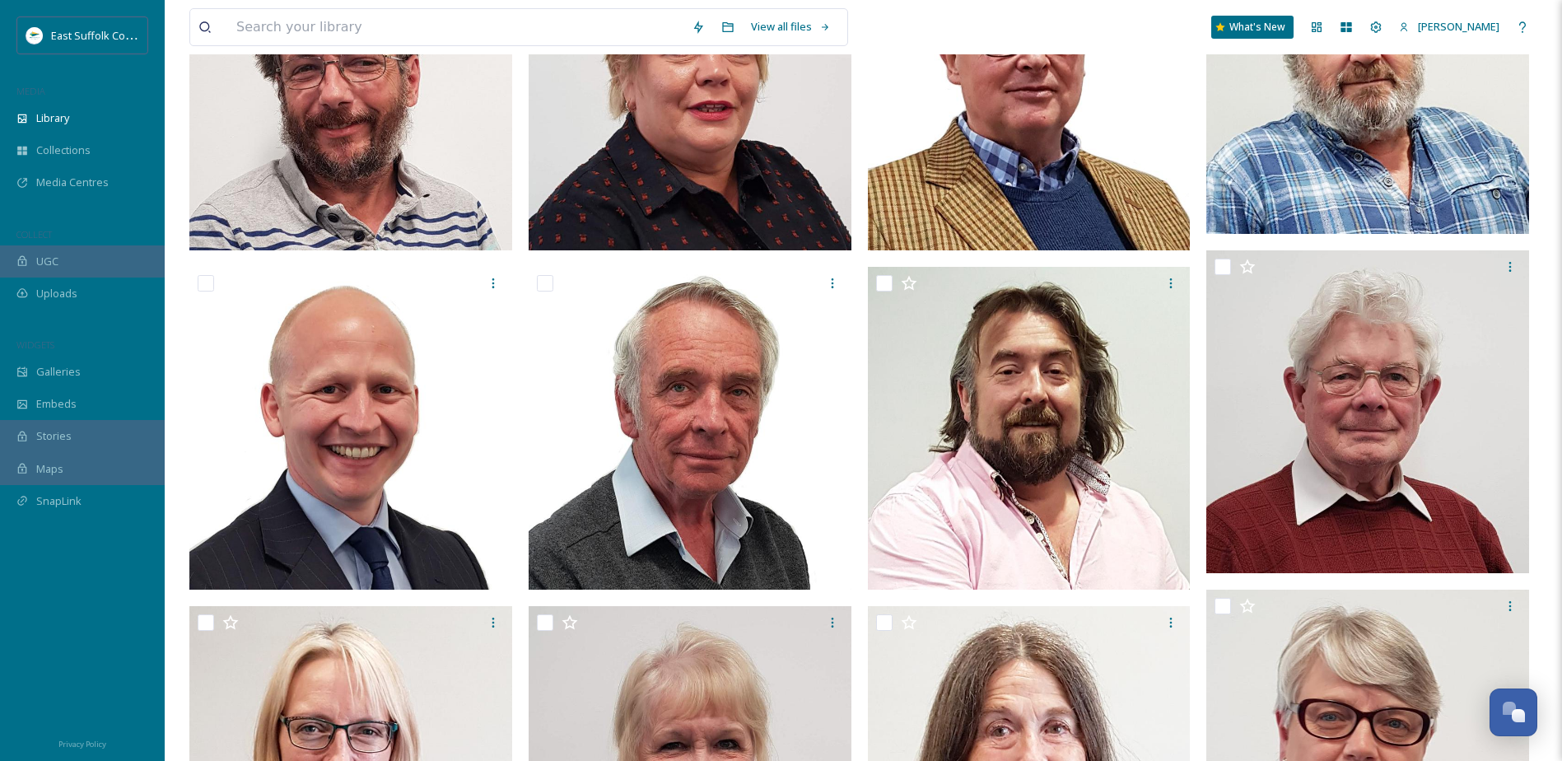
scroll to position [2963, 0]
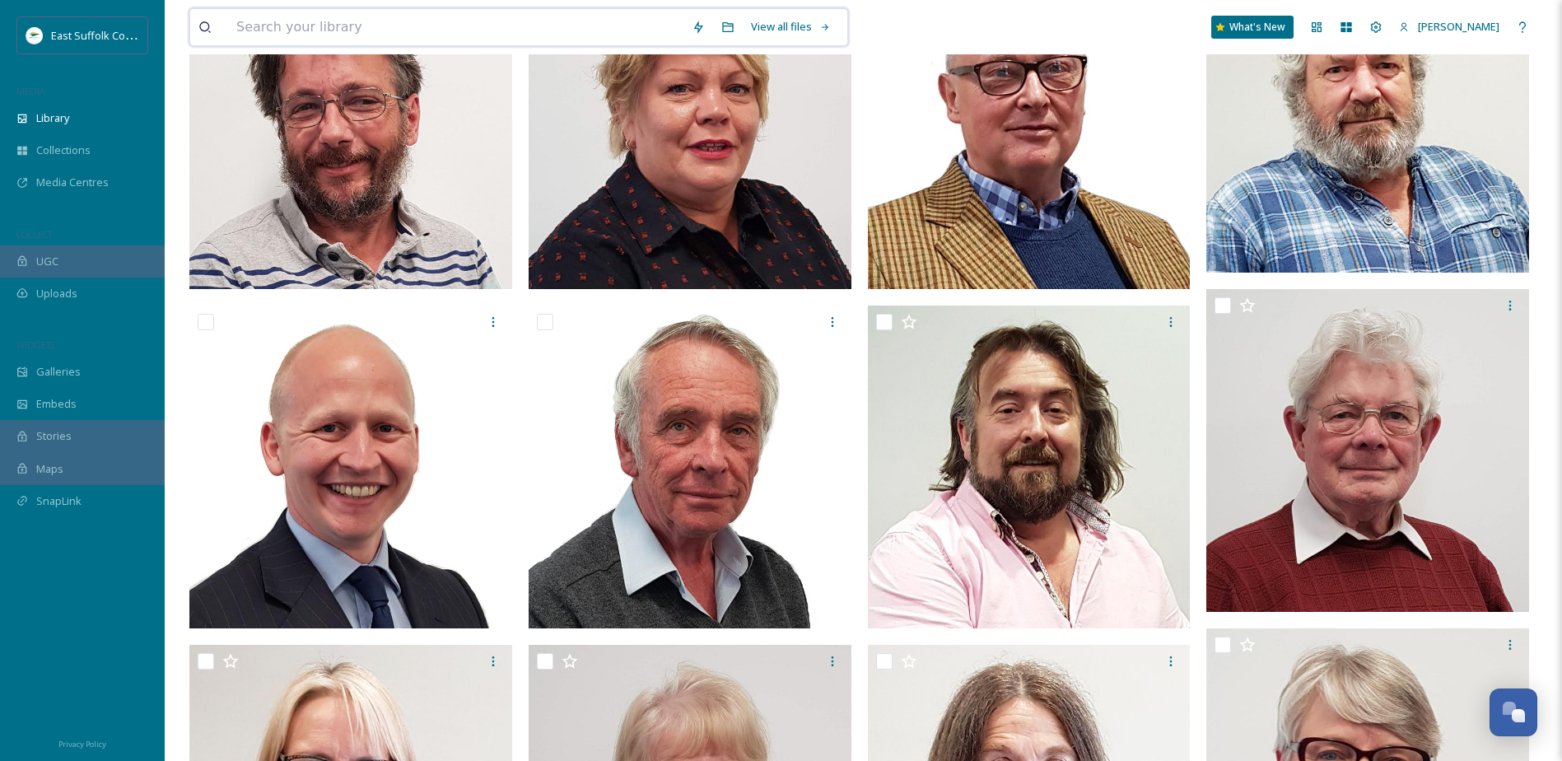
click at [377, 33] on input at bounding box center [455, 27] width 455 height 36
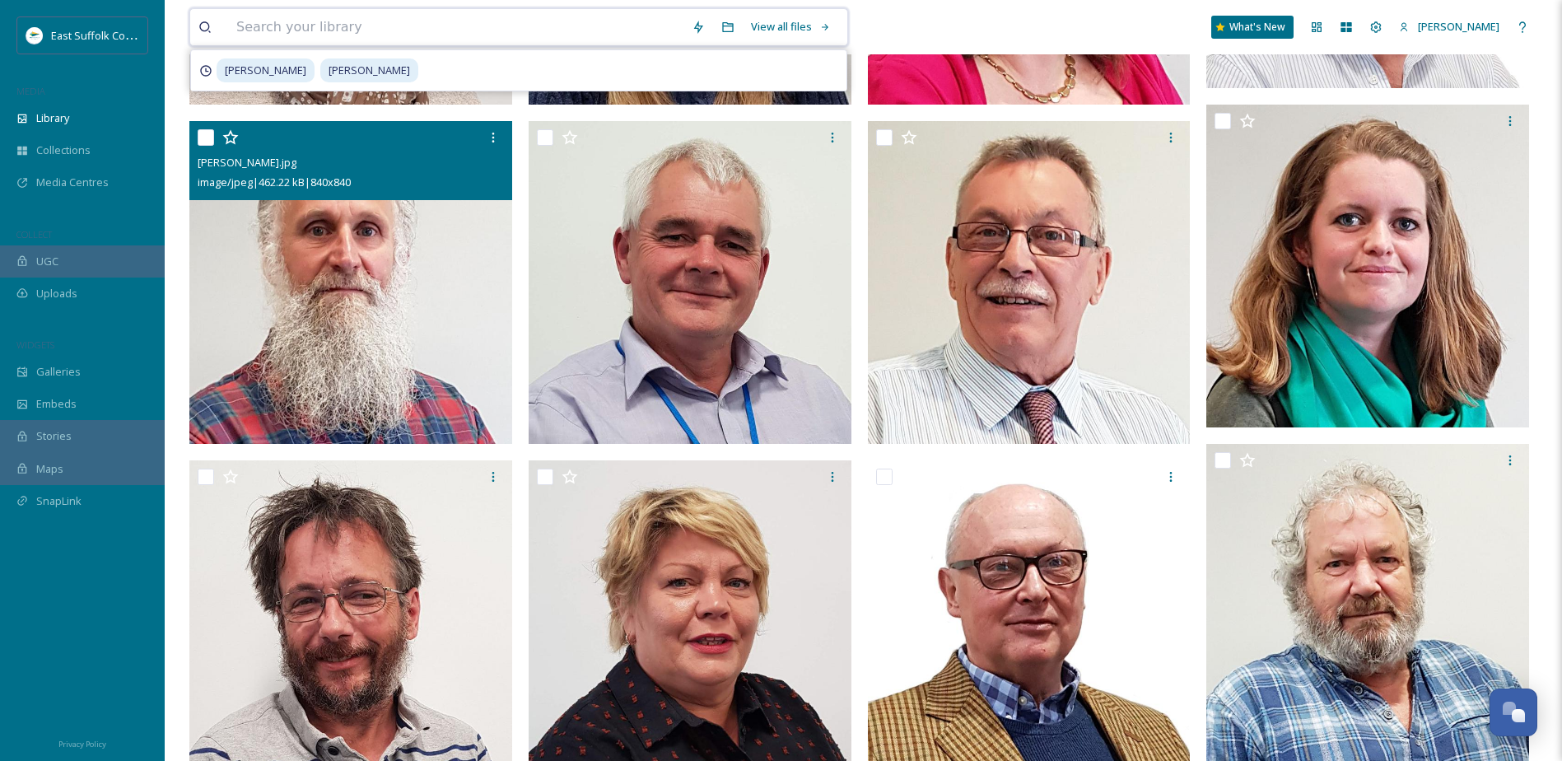
scroll to position [1976, 0]
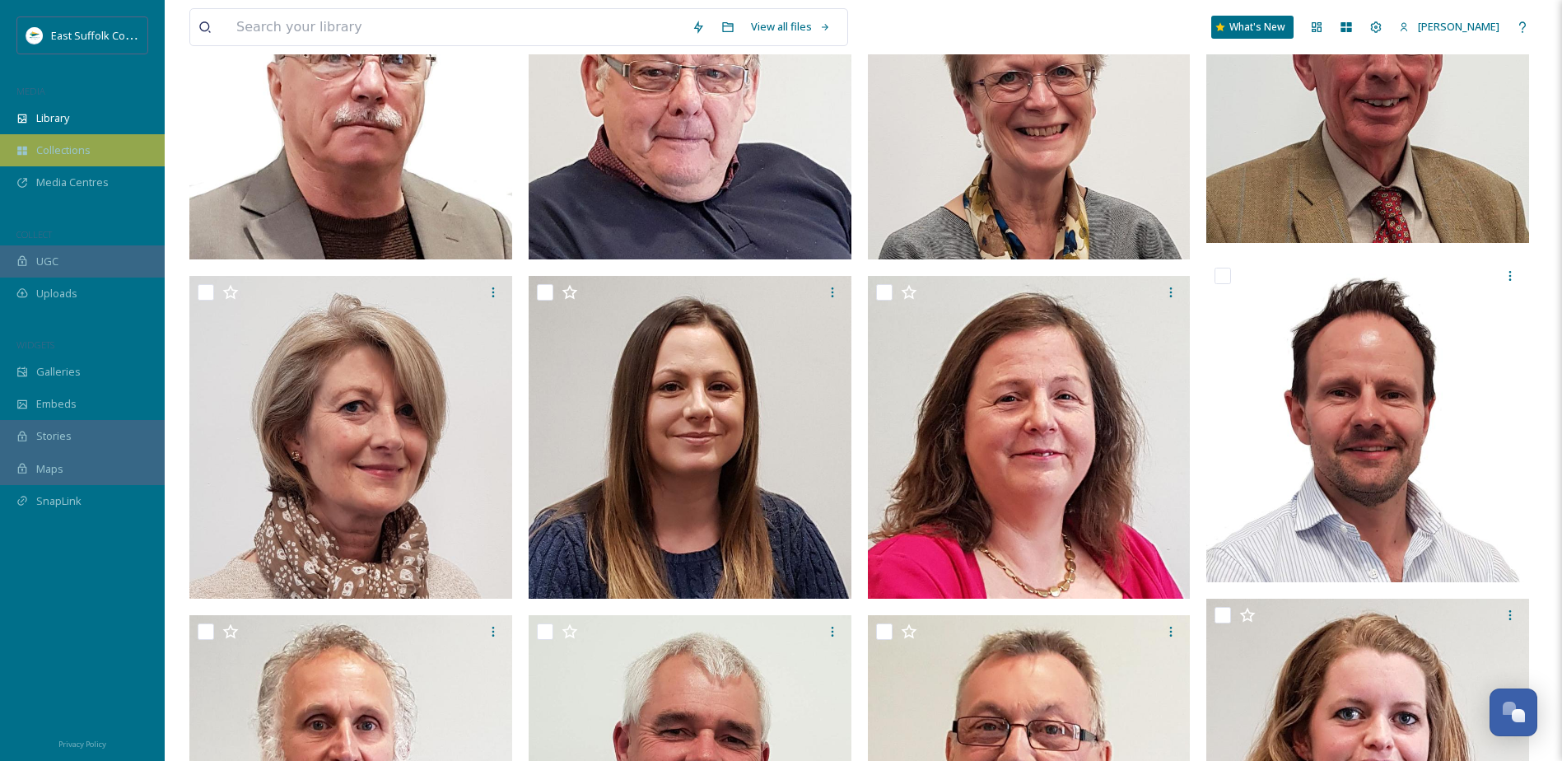
click at [40, 147] on span "Collections" at bounding box center [63, 150] width 54 height 16
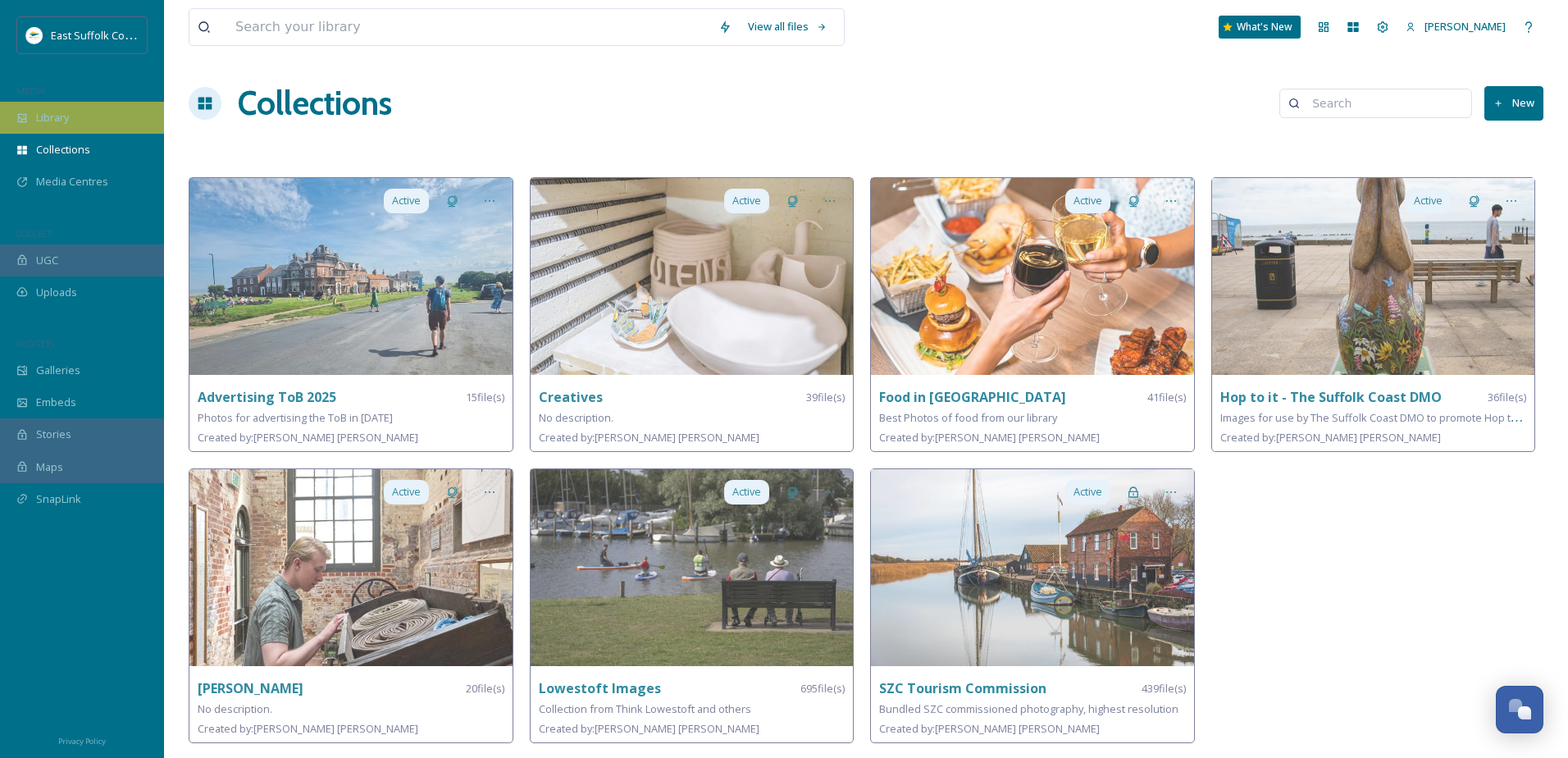
click at [67, 114] on span "Library" at bounding box center [52, 118] width 33 height 16
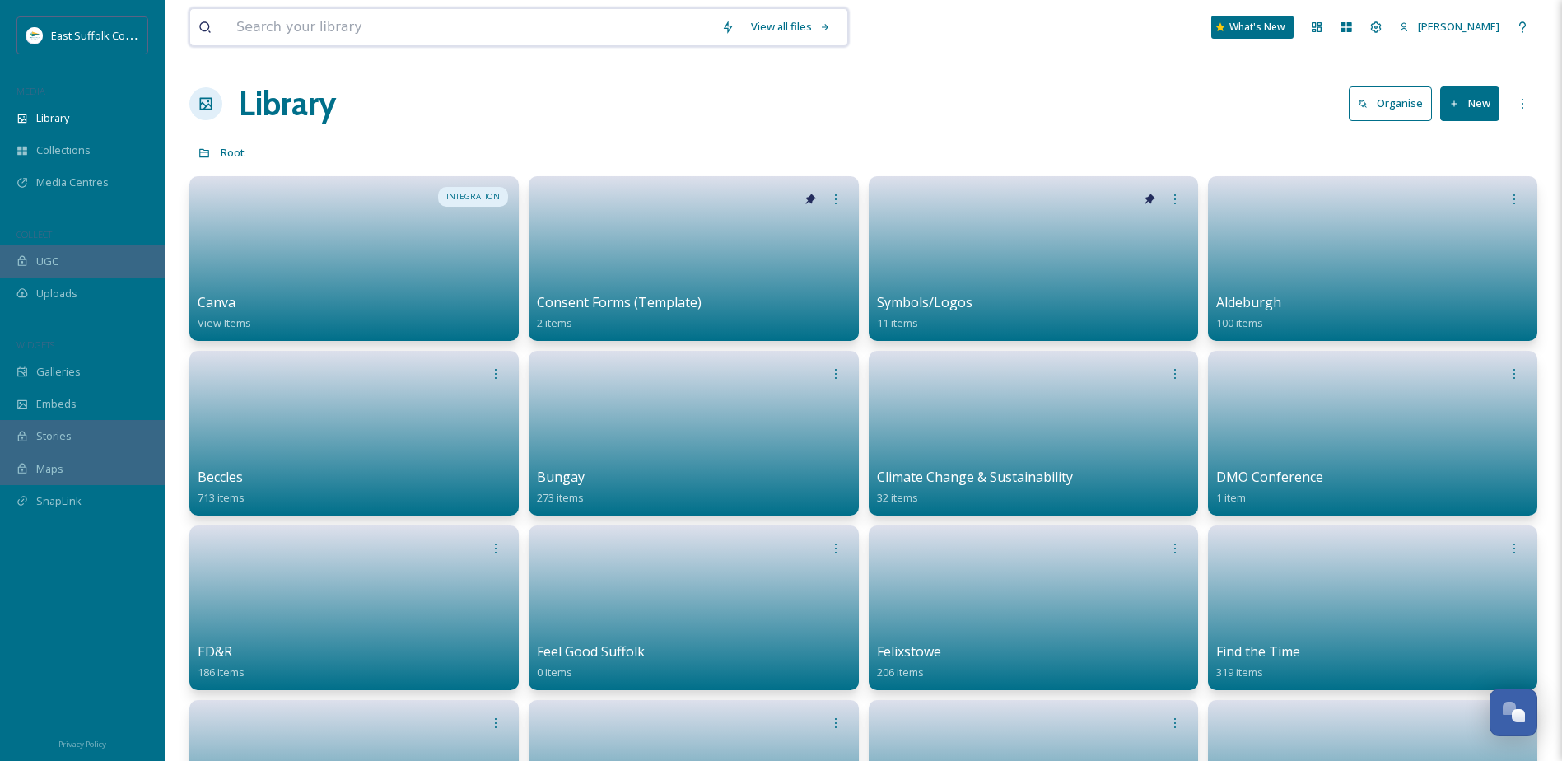
click at [357, 35] on input at bounding box center [470, 27] width 485 height 36
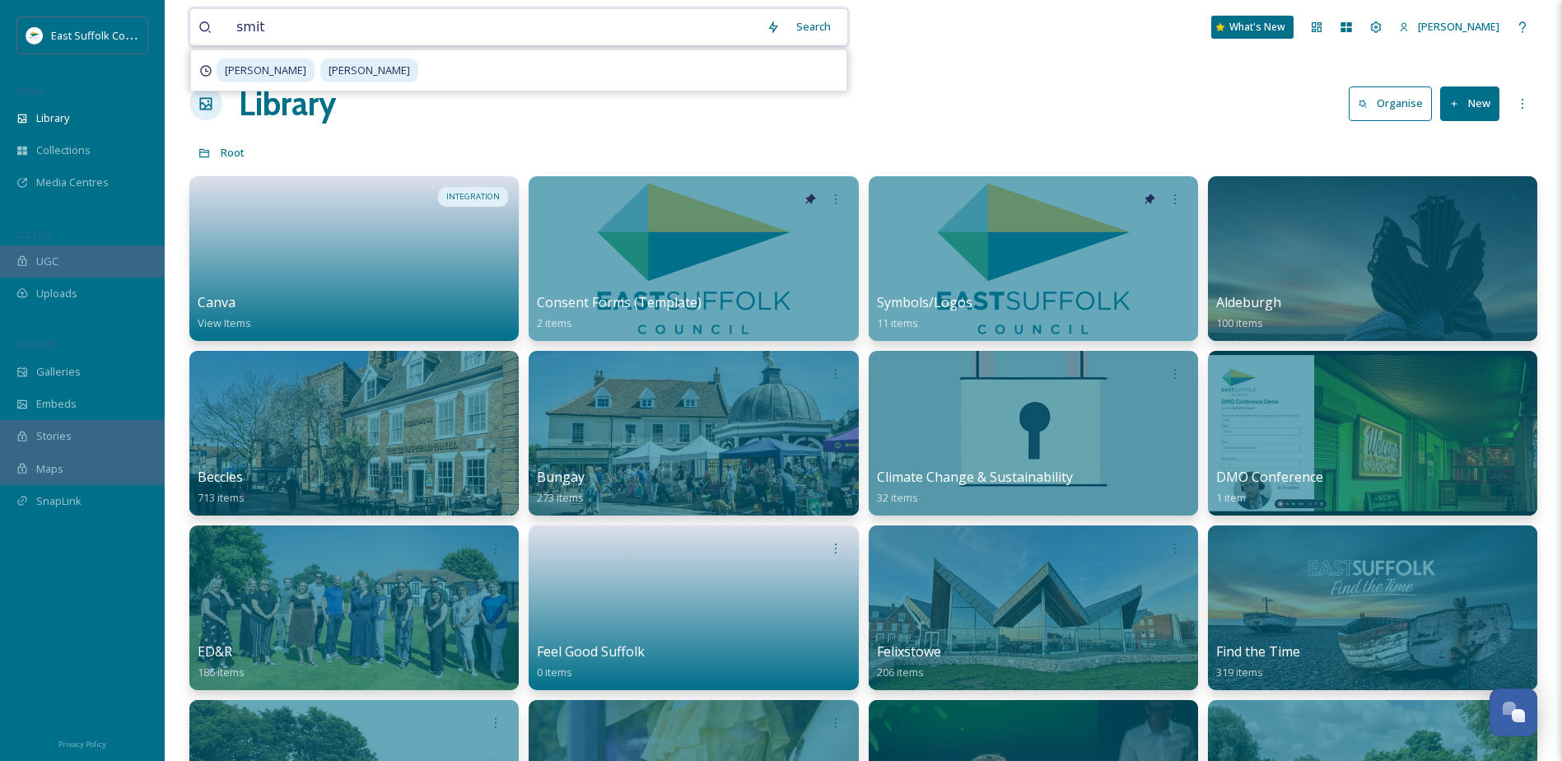
type input "[PERSON_NAME]"
click at [331, 16] on input at bounding box center [534, 27] width 412 height 36
